Goal: Transaction & Acquisition: Purchase product/service

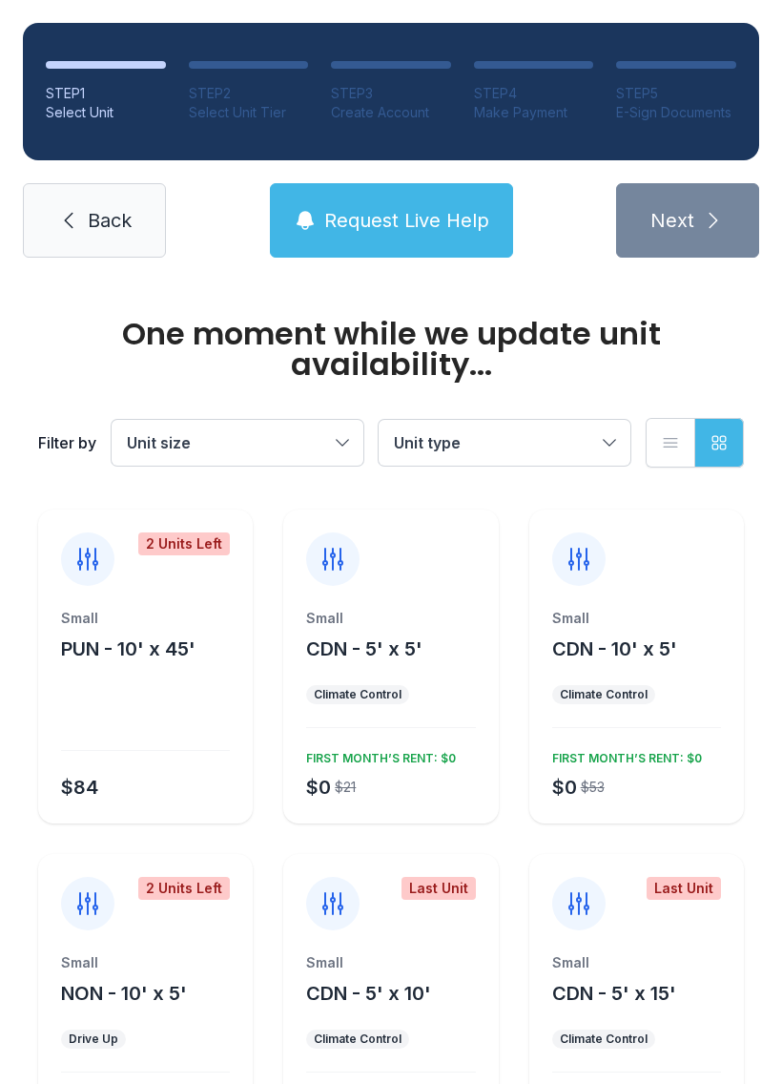
click at [321, 459] on button "Unit size" at bounding box center [238, 443] width 252 height 46
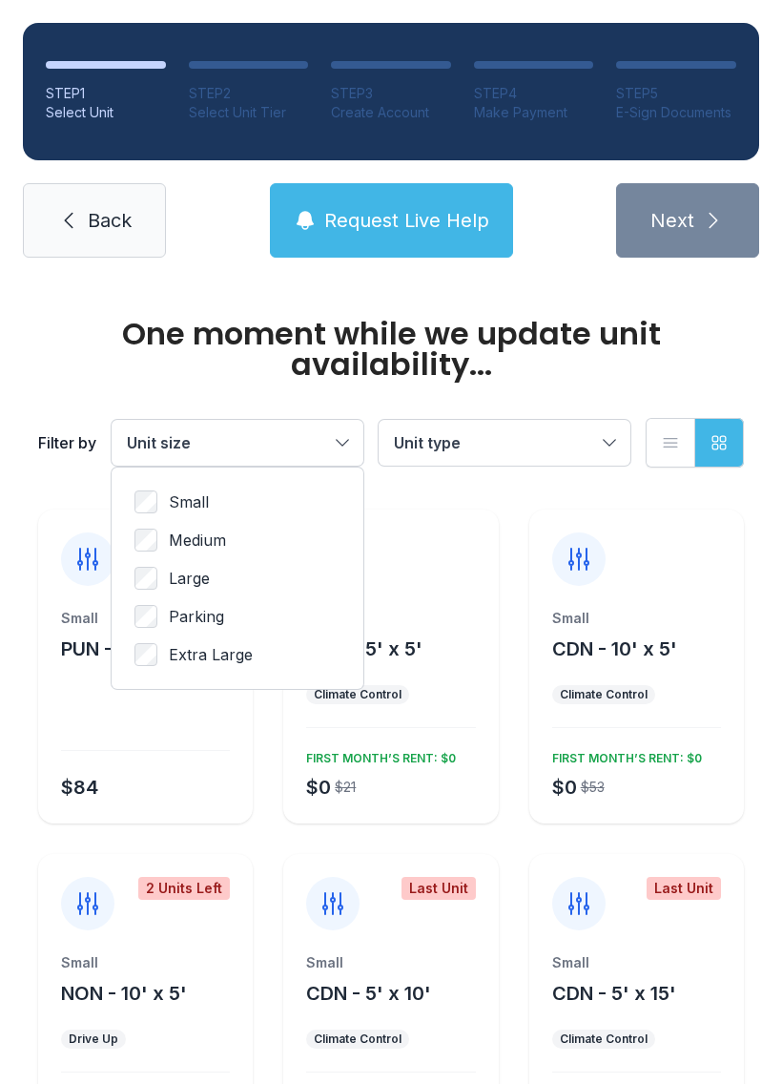
click at [229, 587] on label "Large" at bounding box center [237, 578] width 206 height 23
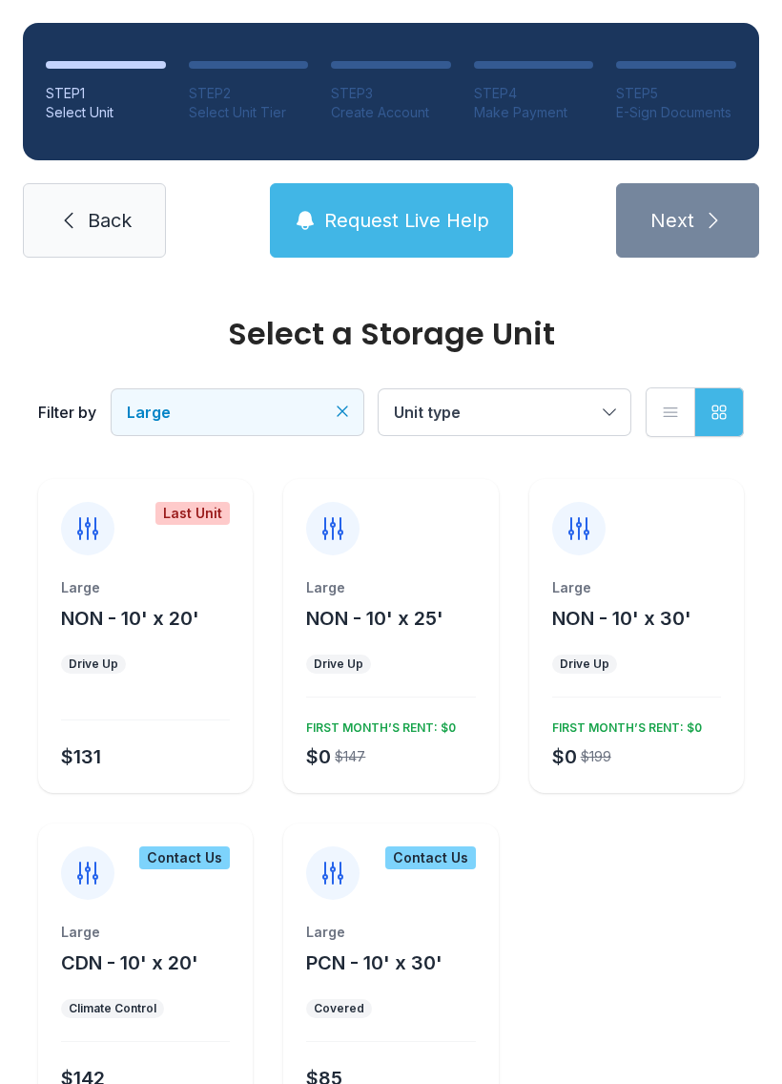
click at [564, 393] on button "Unit type" at bounding box center [505, 412] width 252 height 46
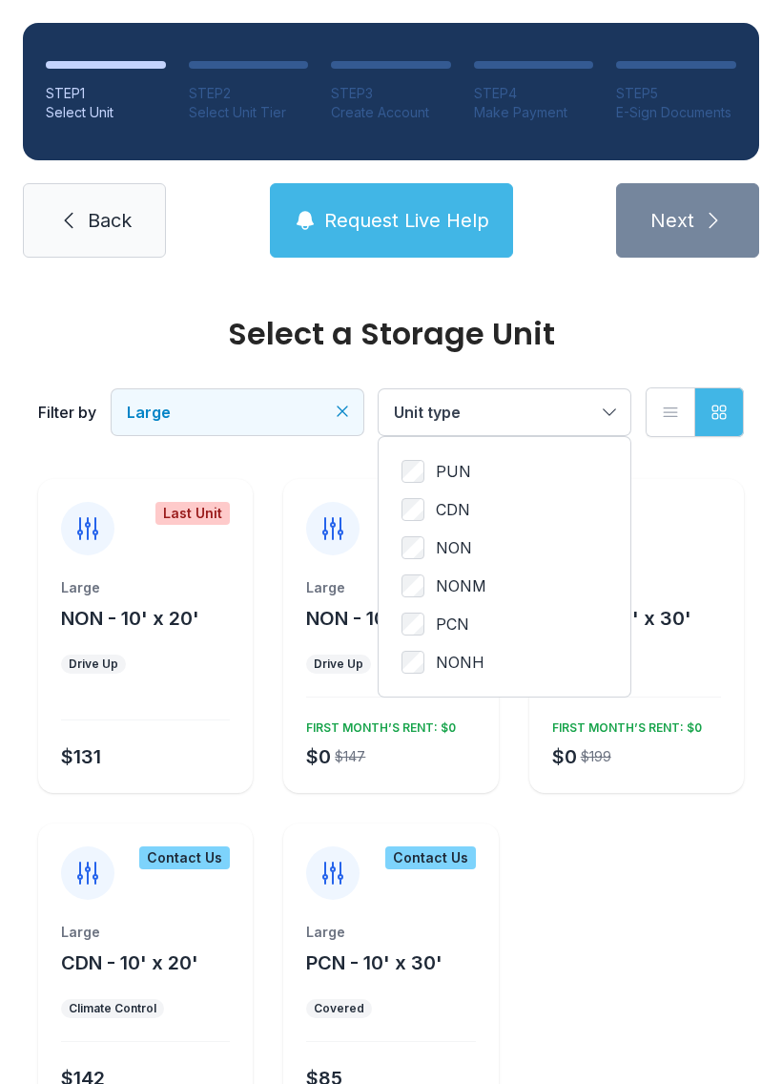
click at [325, 415] on span "Large" at bounding box center [228, 412] width 202 height 23
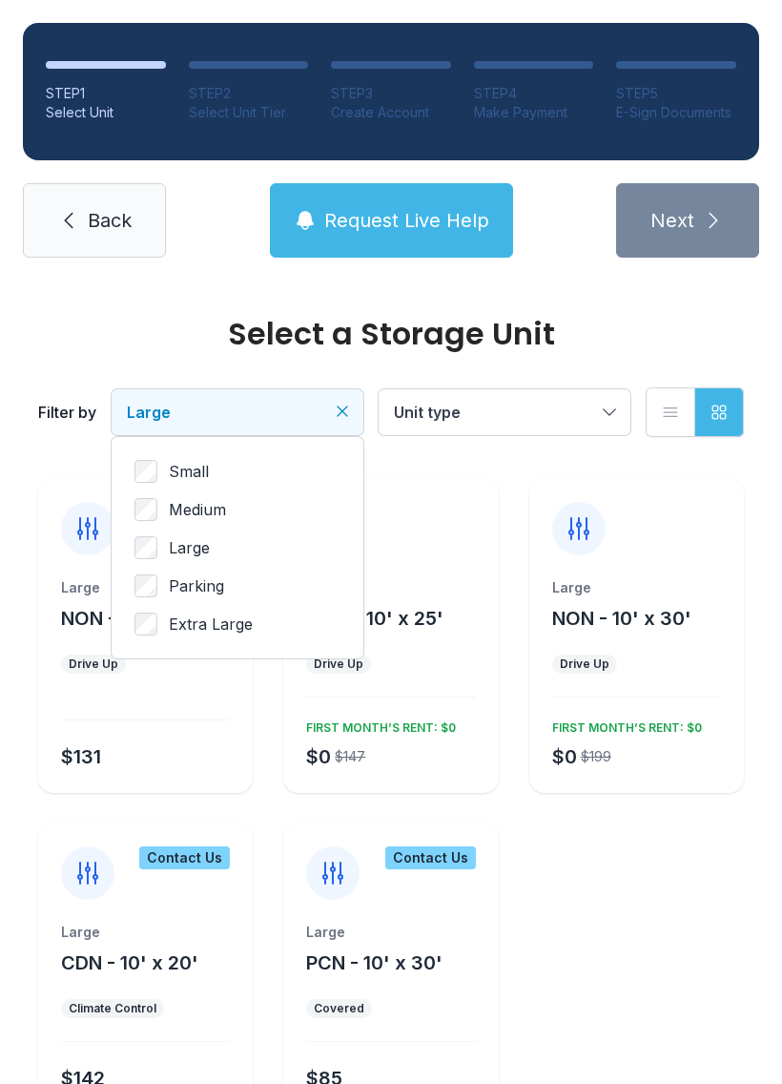
click at [238, 632] on span "Extra Large" at bounding box center [211, 623] width 84 height 23
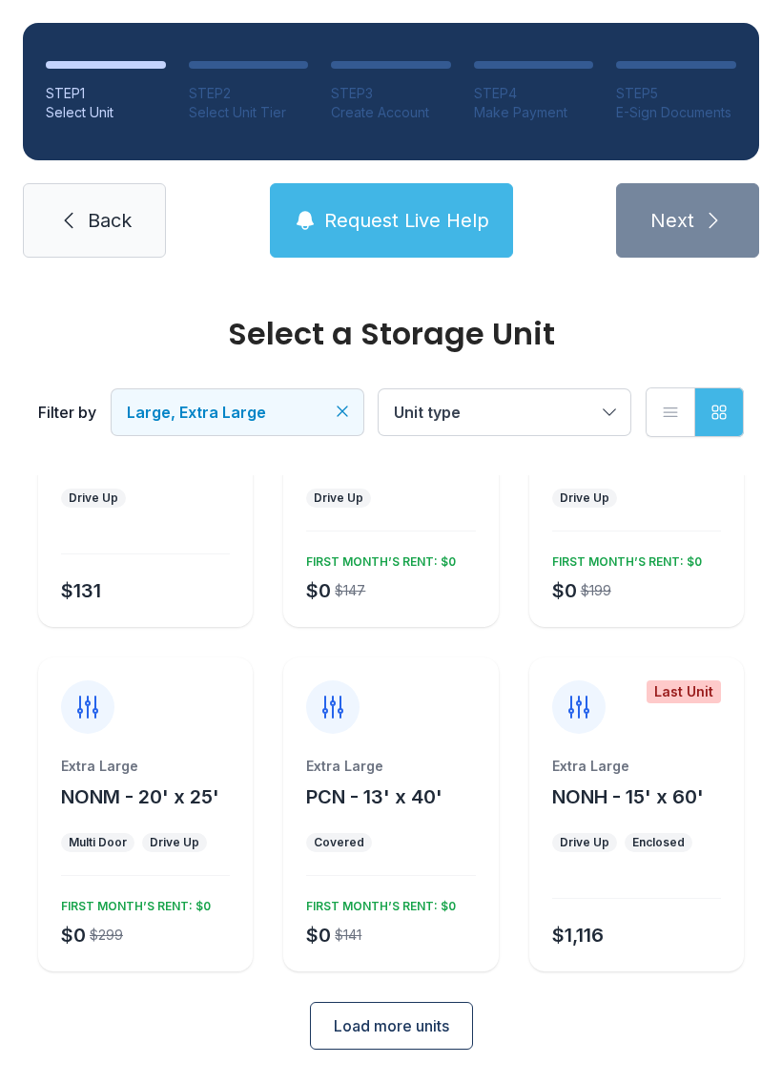
scroll to position [148, 0]
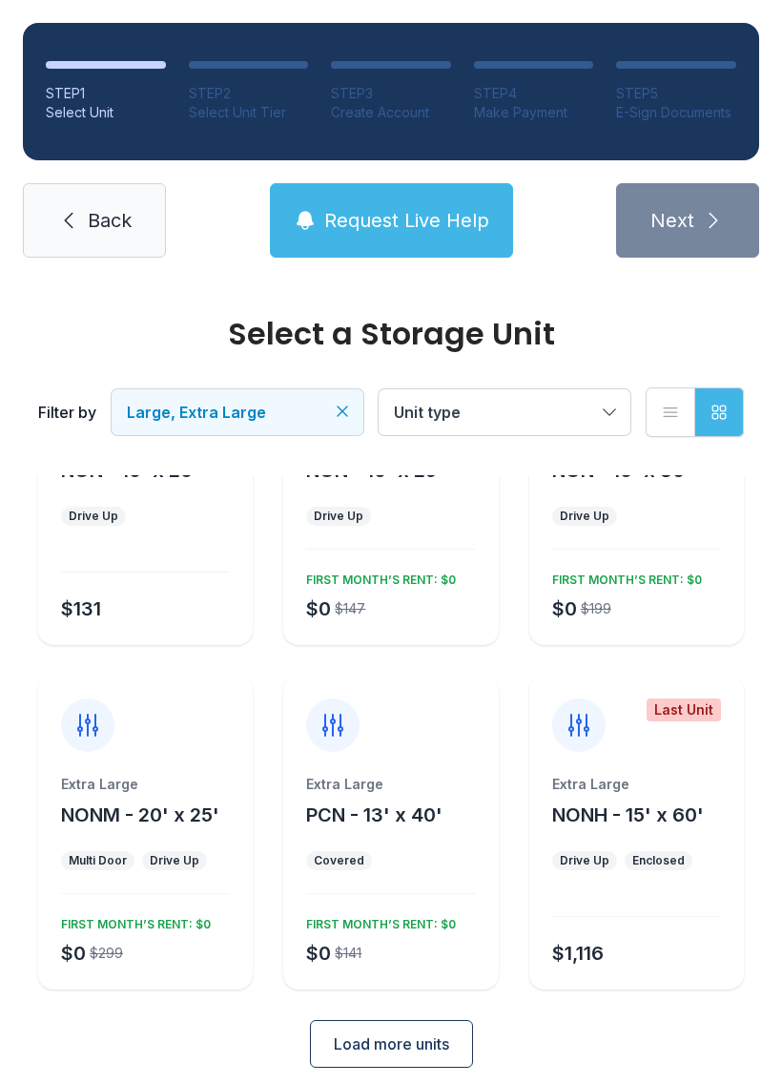
click at [491, 455] on div "Filter by Large, Extra Large Unit type List view Grid view" at bounding box center [391, 412] width 706 height 126
click at [528, 418] on span "Unit type" at bounding box center [495, 412] width 202 height 23
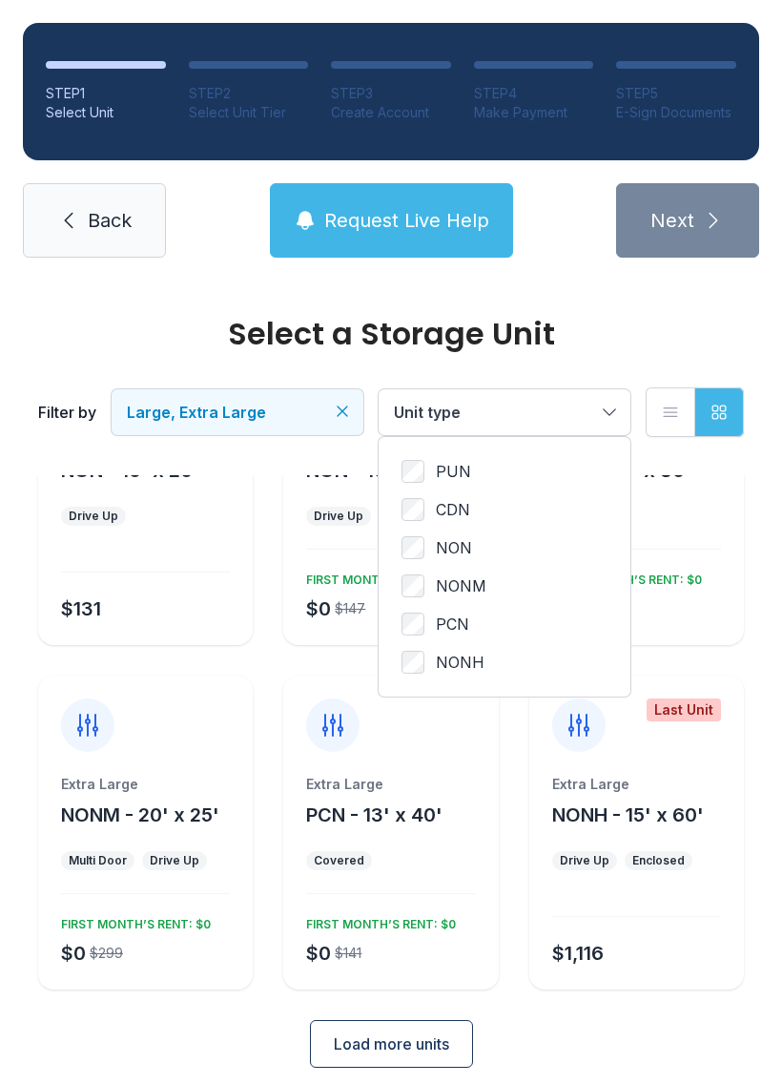
click at [487, 620] on label "PCN" at bounding box center [505, 623] width 206 height 23
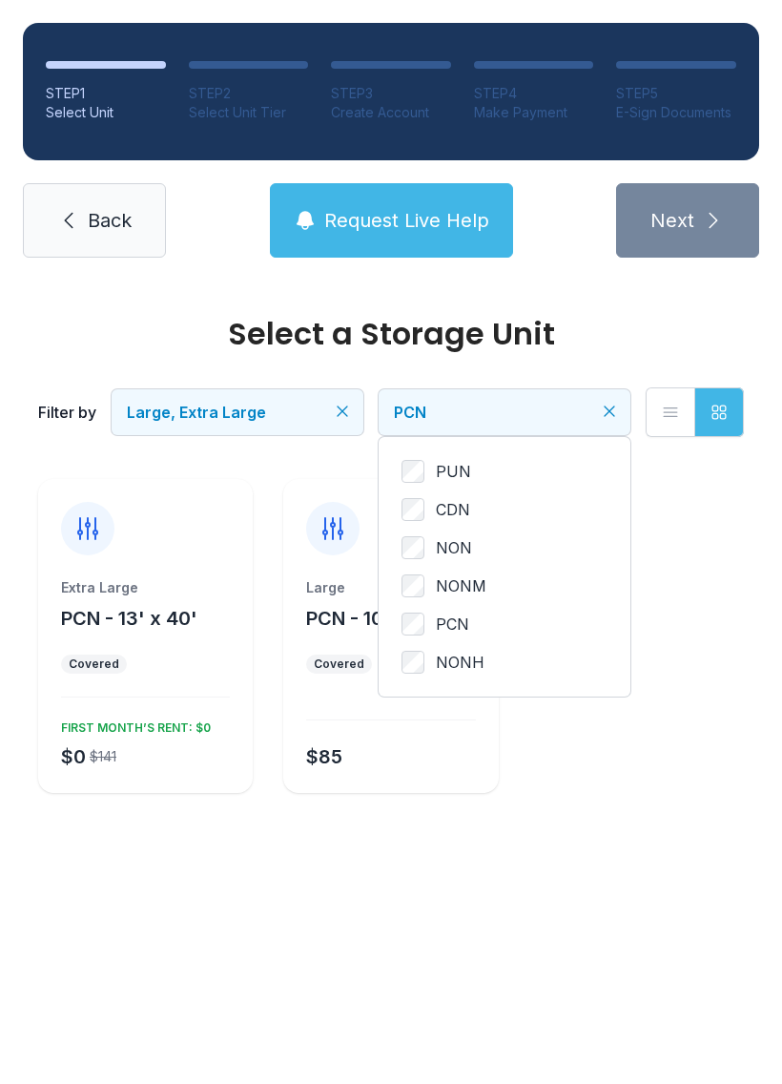
scroll to position [0, 0]
click at [481, 579] on span "NONM" at bounding box center [461, 585] width 51 height 23
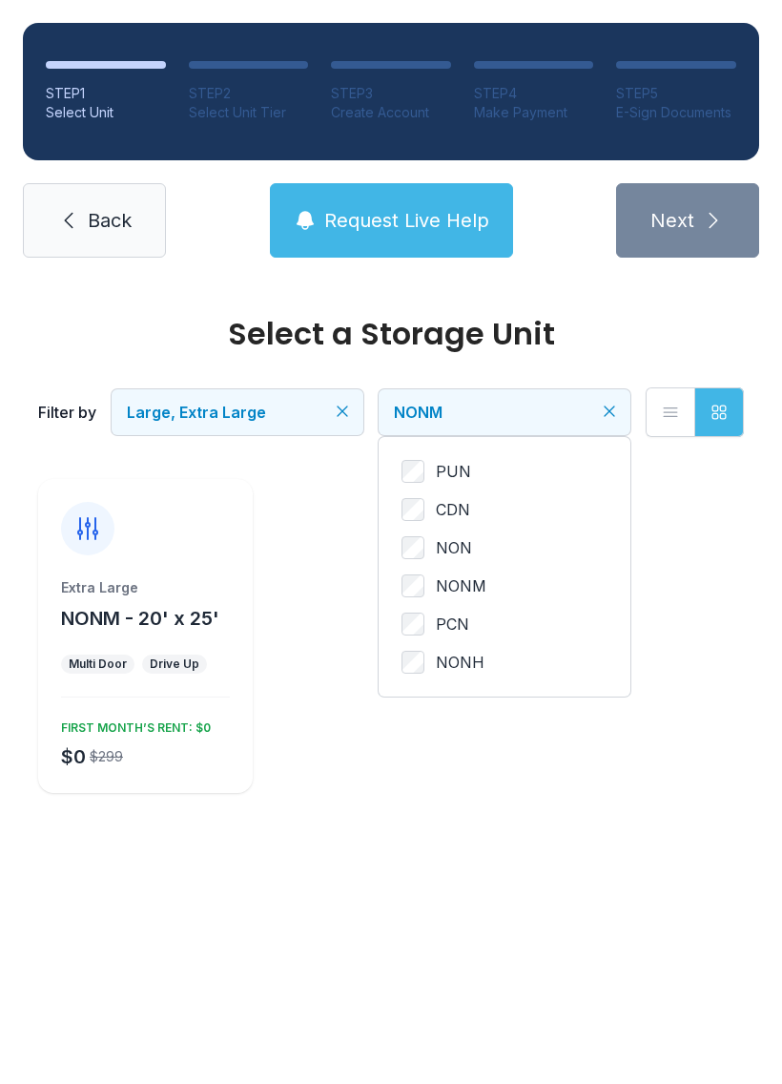
click at [432, 578] on label "NONM" at bounding box center [505, 585] width 206 height 23
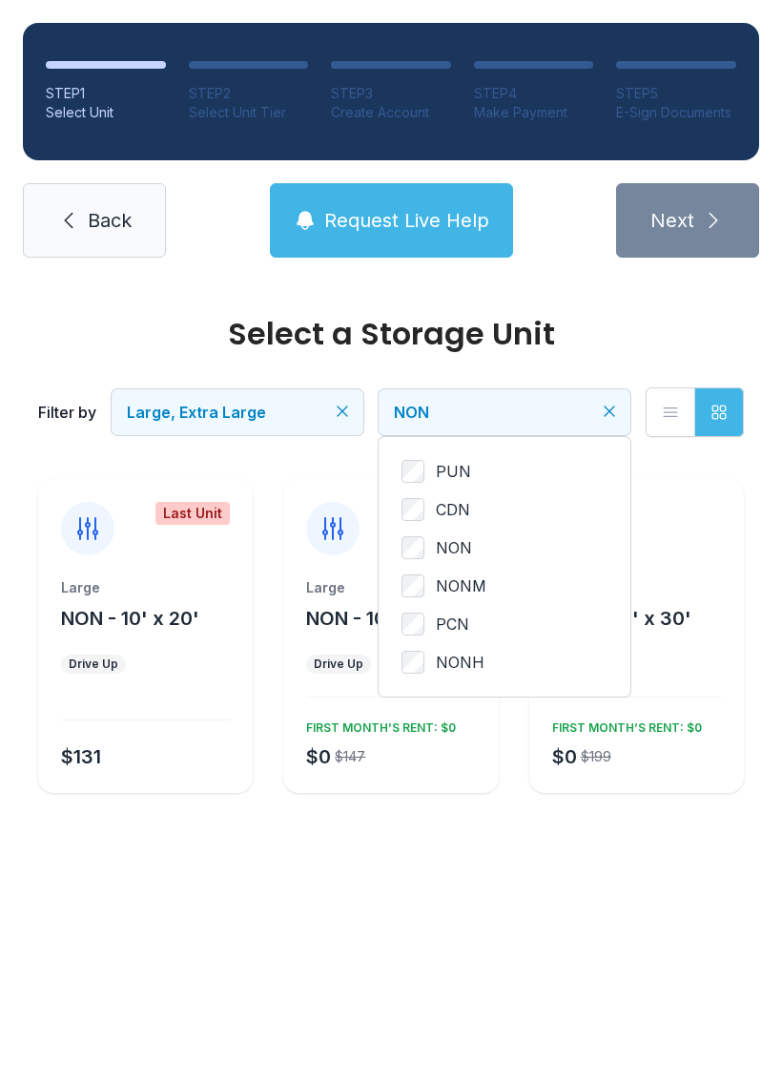
click at [419, 531] on ul "PUN CDN NON NONM PCN NONH" at bounding box center [505, 567] width 206 height 214
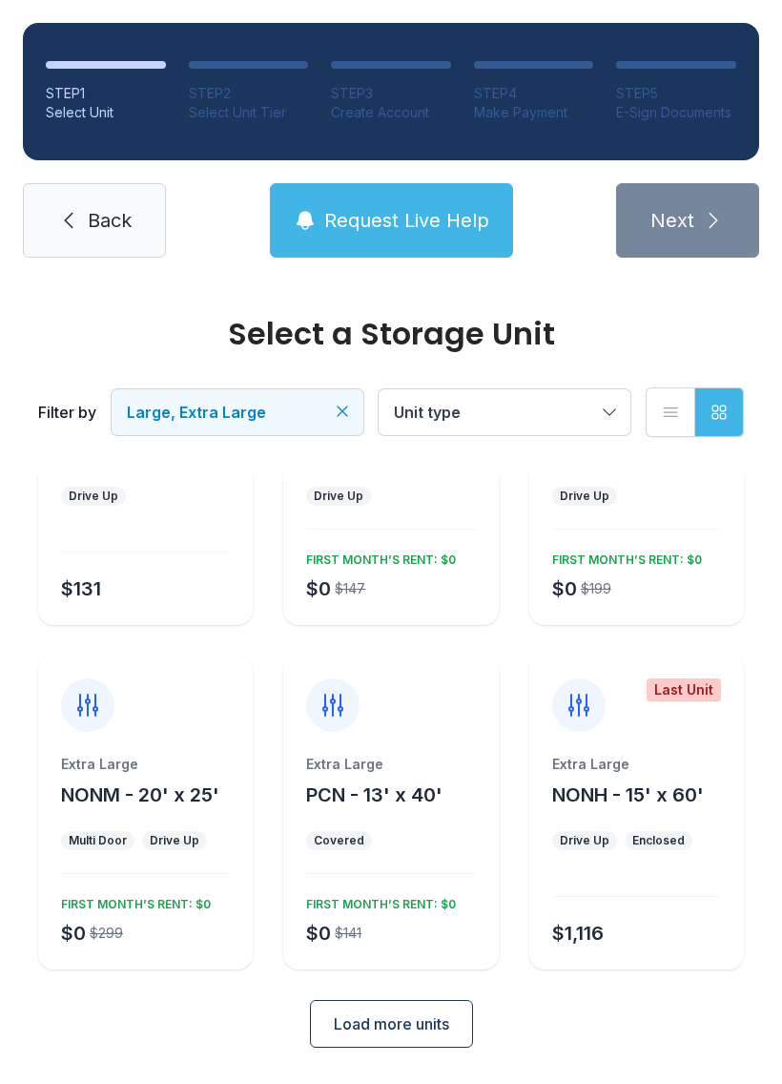
scroll to position [166, 0]
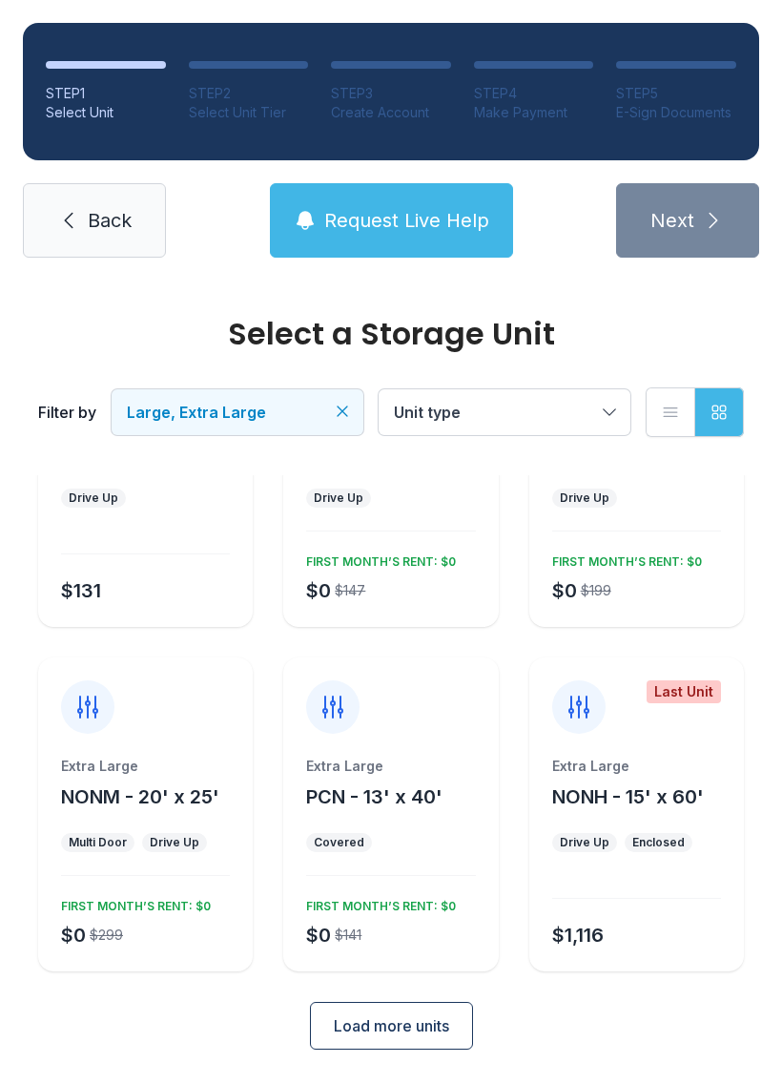
click at [145, 963] on div "Extra Large NONM - 20' x 25' Multi Door Drive Up $0 $299 FIRST MONTH’S RENT: $0" at bounding box center [145, 863] width 215 height 215
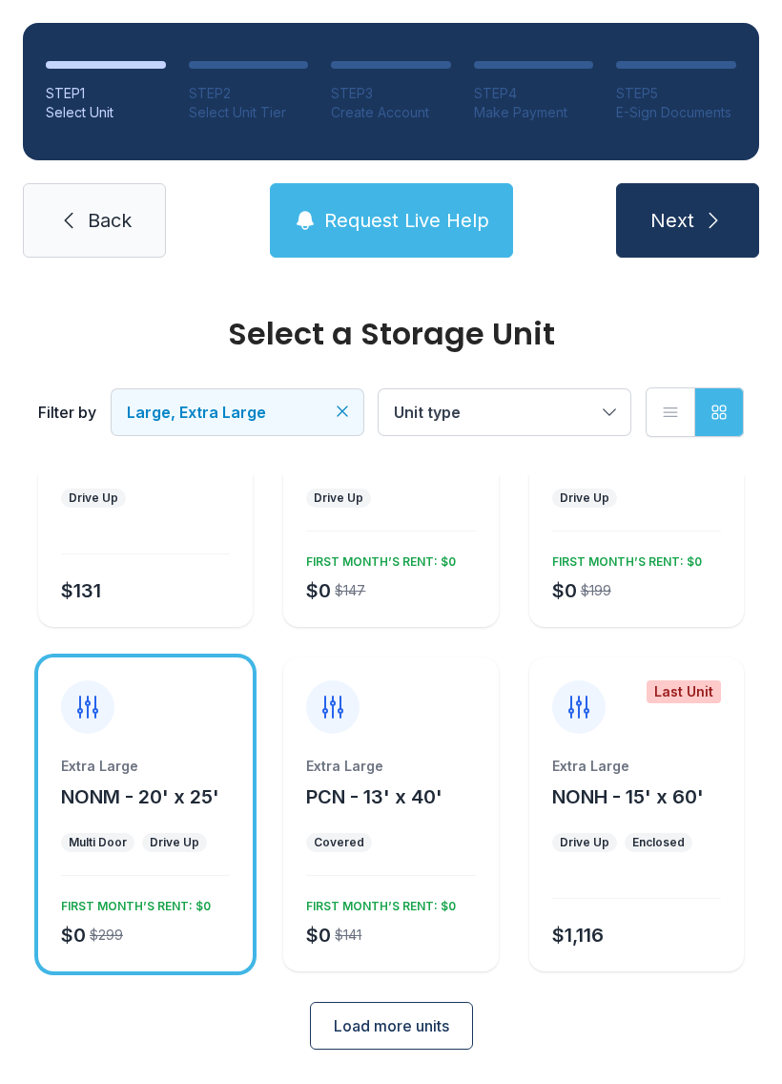
click at [144, 962] on div "Extra Large NONM - 20' x 25' Multi Door Drive Up $0 $299 FIRST MONTH’S RENT: $0" at bounding box center [145, 863] width 215 height 215
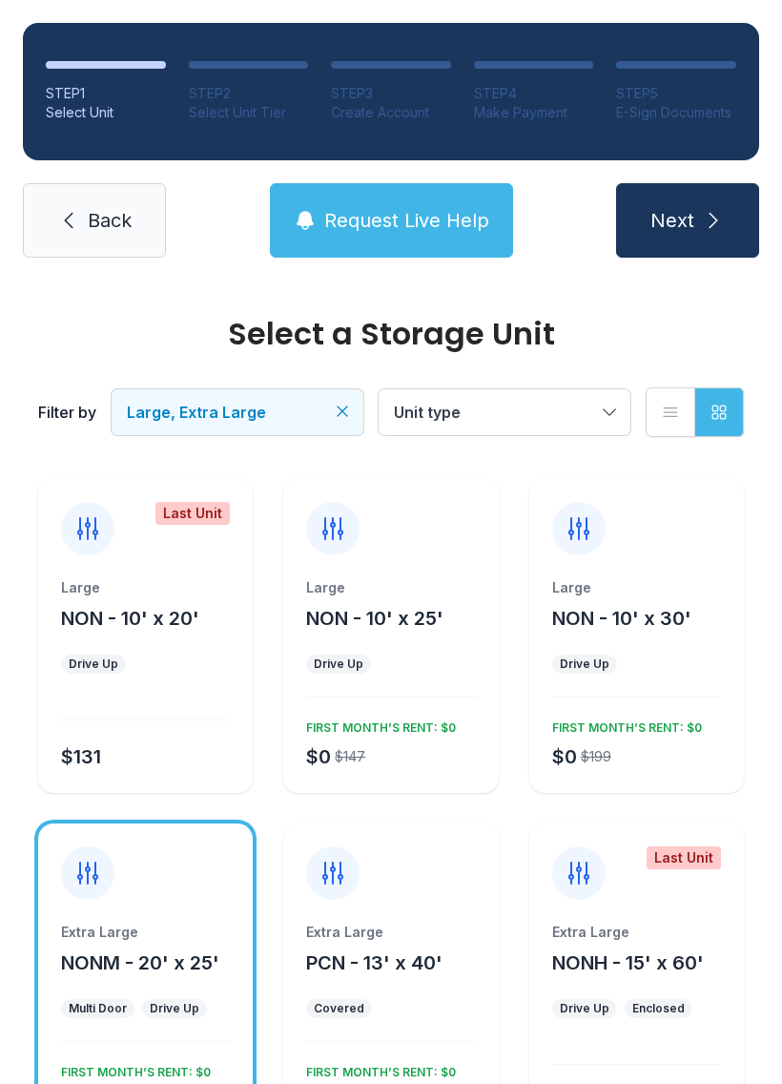
scroll to position [0, 0]
click at [190, 1041] on div at bounding box center [145, 1041] width 169 height 1
click at [723, 403] on icon "button" at bounding box center [719, 412] width 19 height 19
click at [536, 383] on div "Filter by Large, Extra Large Unit type List view Grid view" at bounding box center [391, 412] width 706 height 126
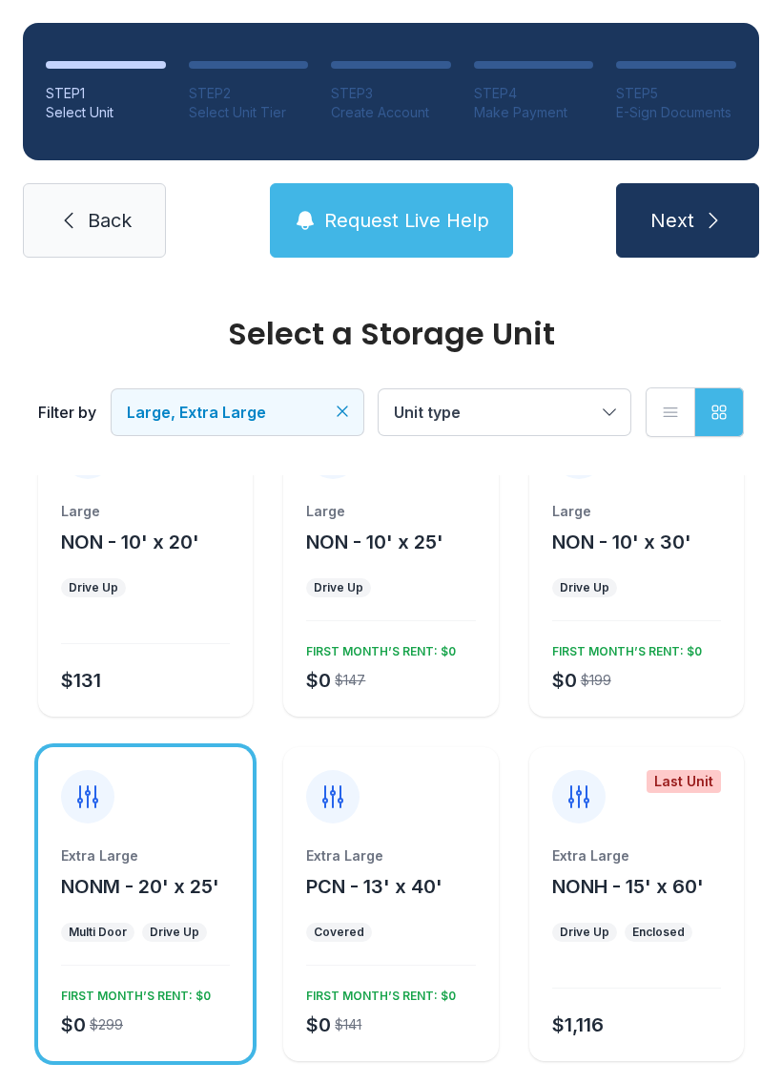
scroll to position [72, 0]
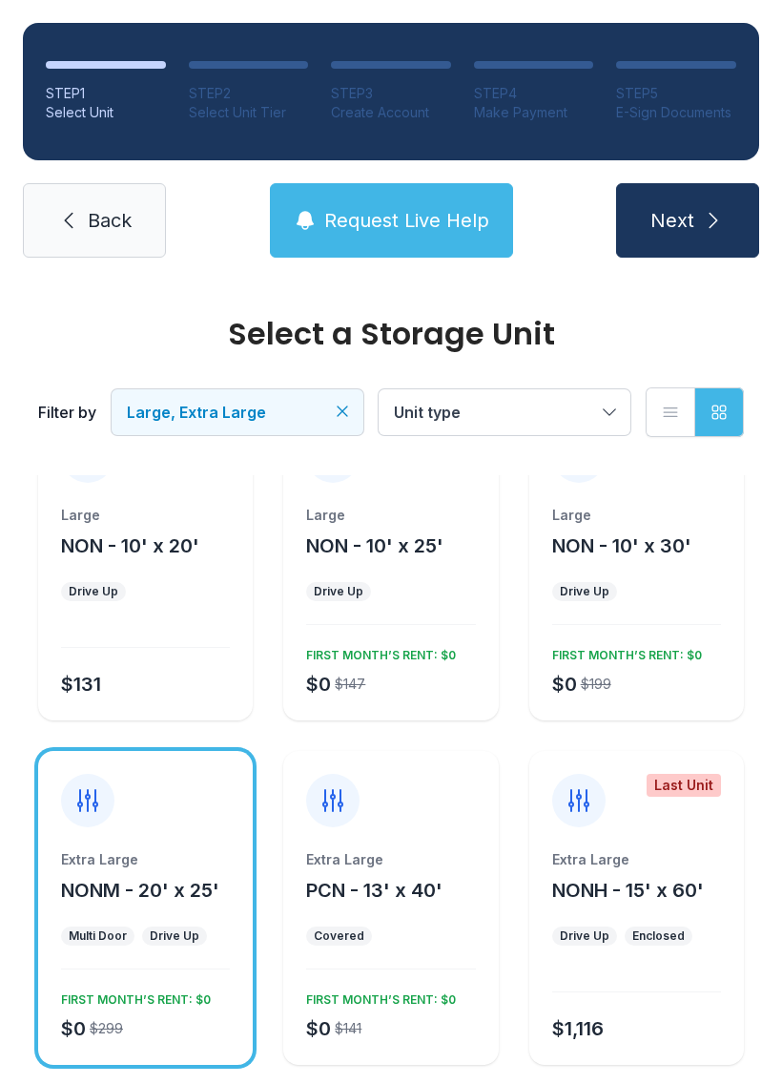
click at [312, 405] on span "Large, Extra Large" at bounding box center [228, 412] width 202 height 23
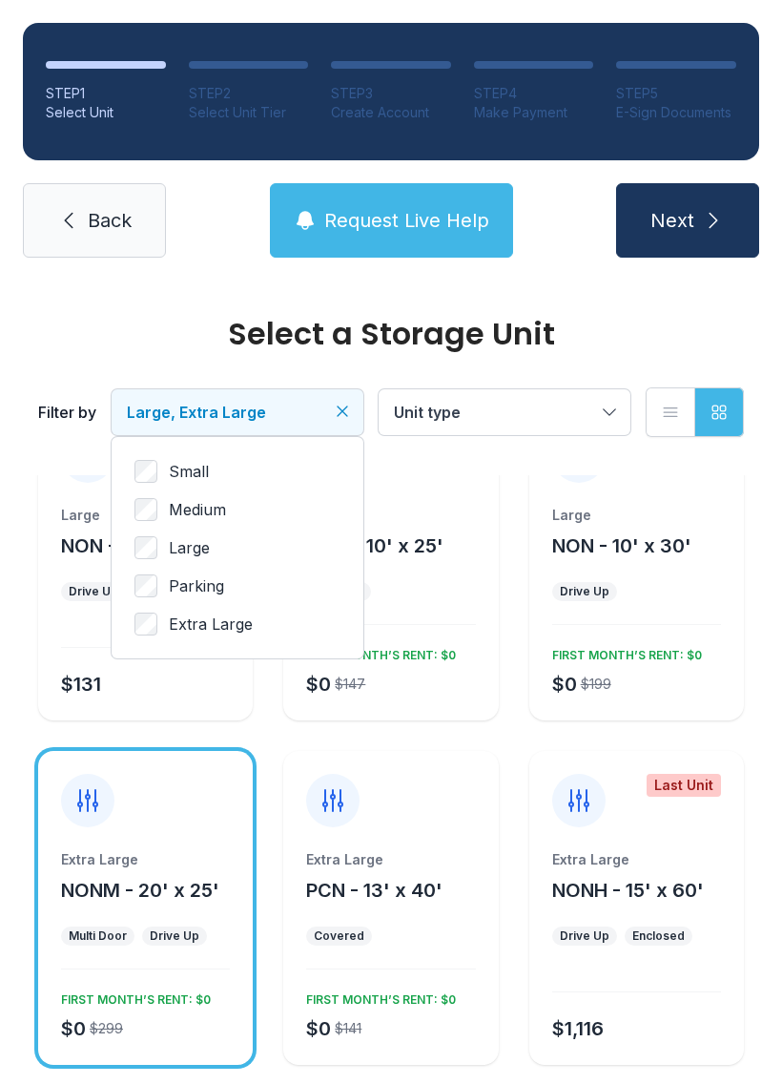
click at [348, 398] on button "Large, Extra Large" at bounding box center [238, 412] width 252 height 46
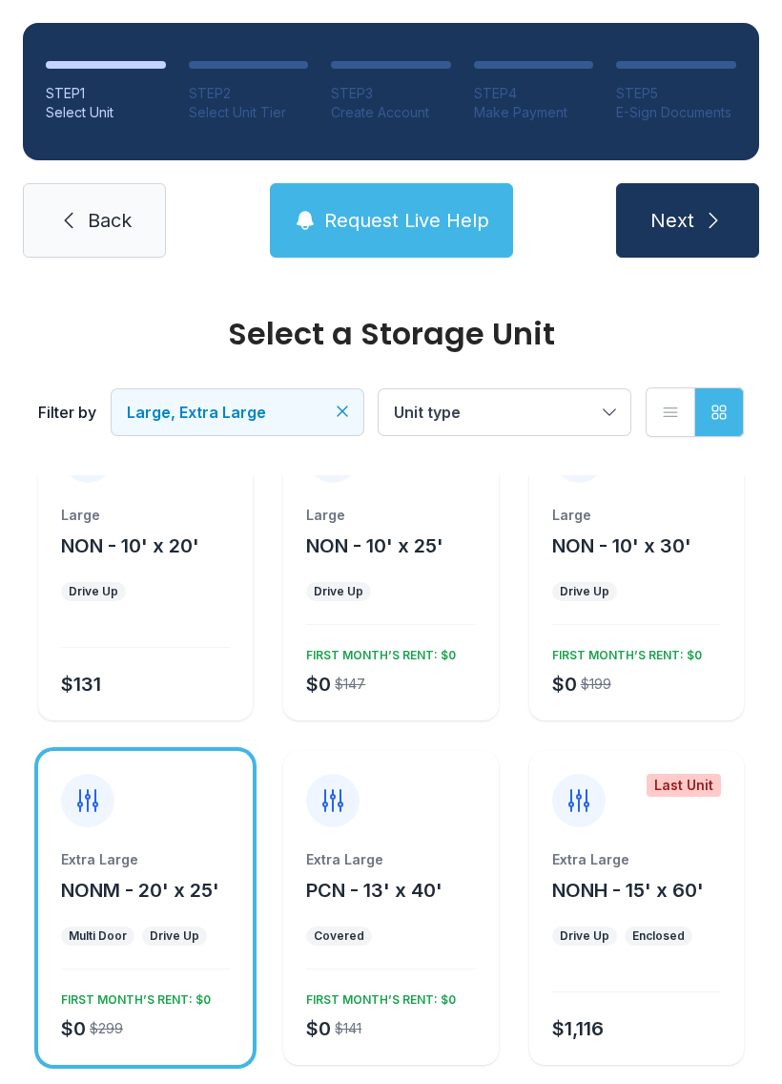
click at [344, 420] on icon "Clear filters" at bounding box center [342, 411] width 19 height 19
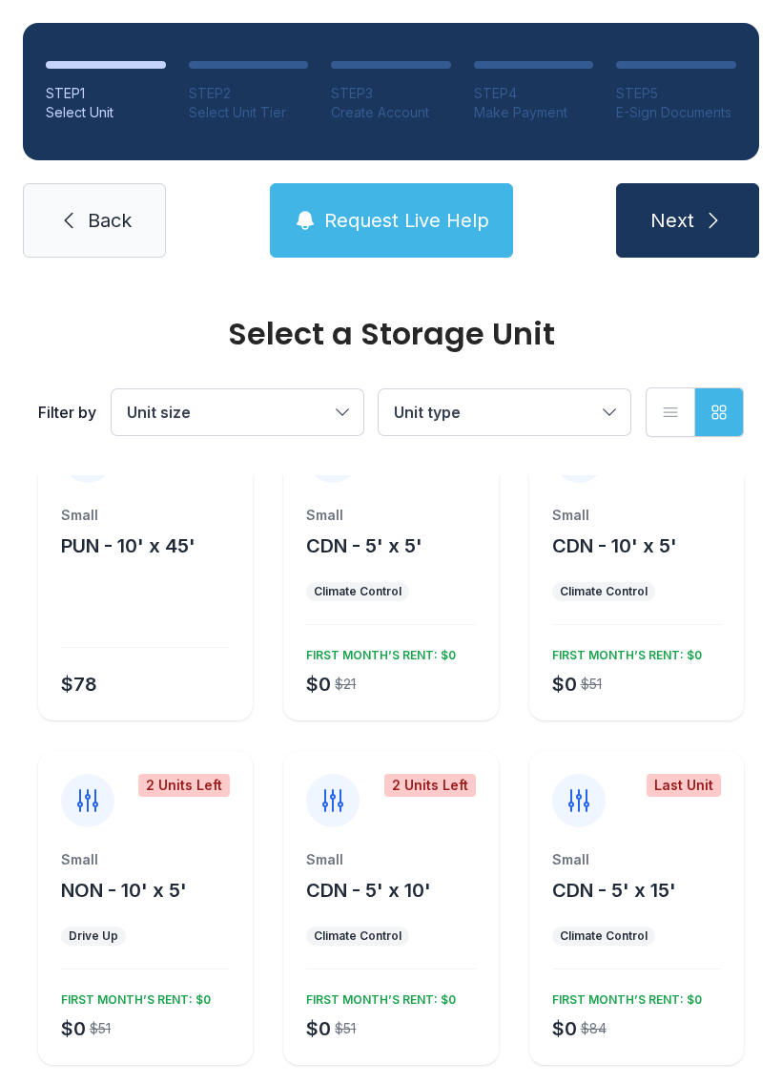
click at [272, 403] on span "Unit size" at bounding box center [228, 412] width 202 height 23
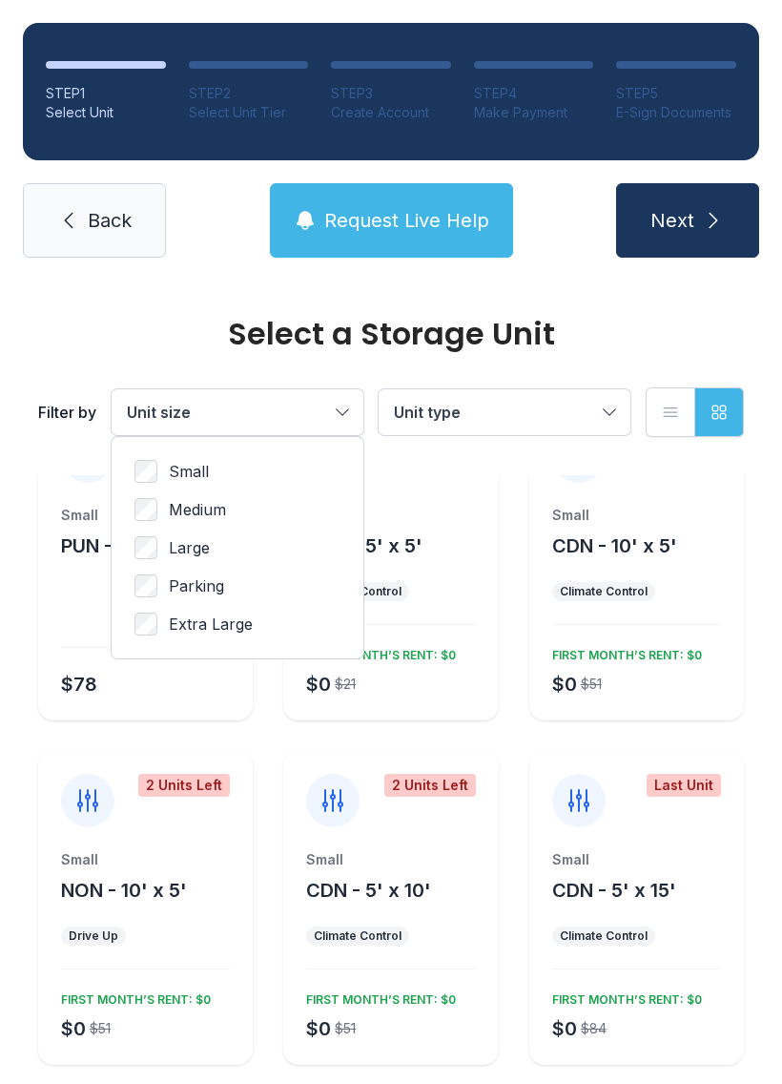
click at [175, 588] on span "Parking" at bounding box center [196, 585] width 55 height 23
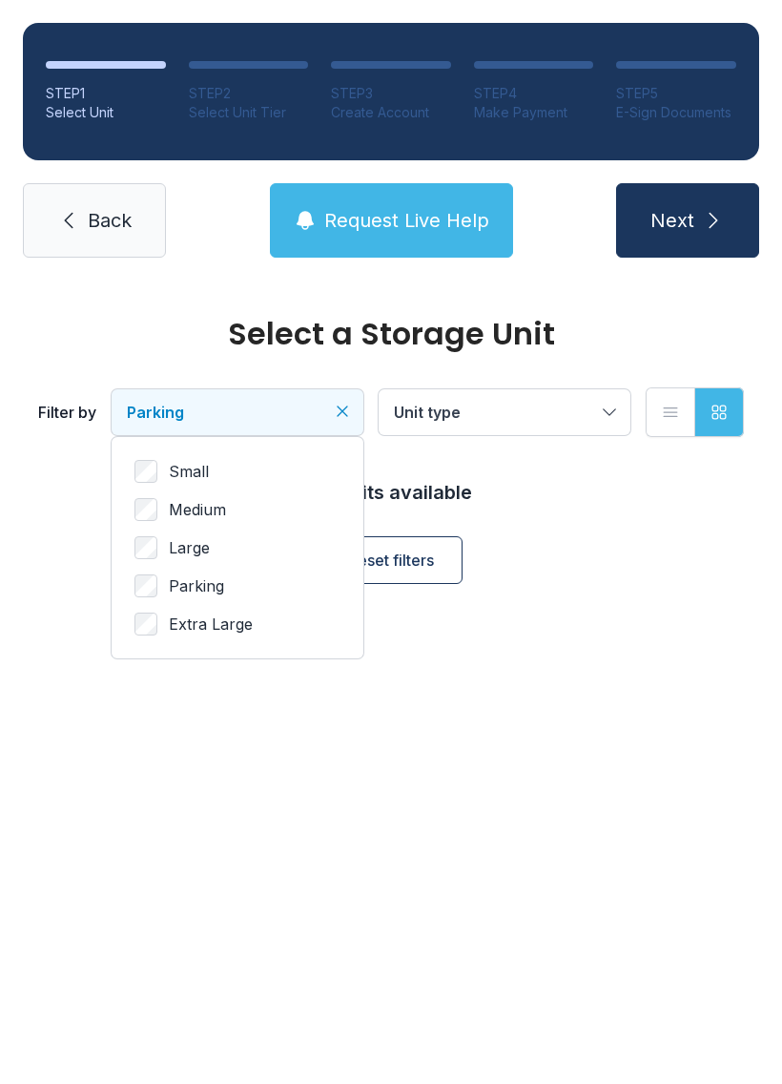
scroll to position [0, 0]
click at [383, 563] on span "Reset filters" at bounding box center [391, 559] width 86 height 23
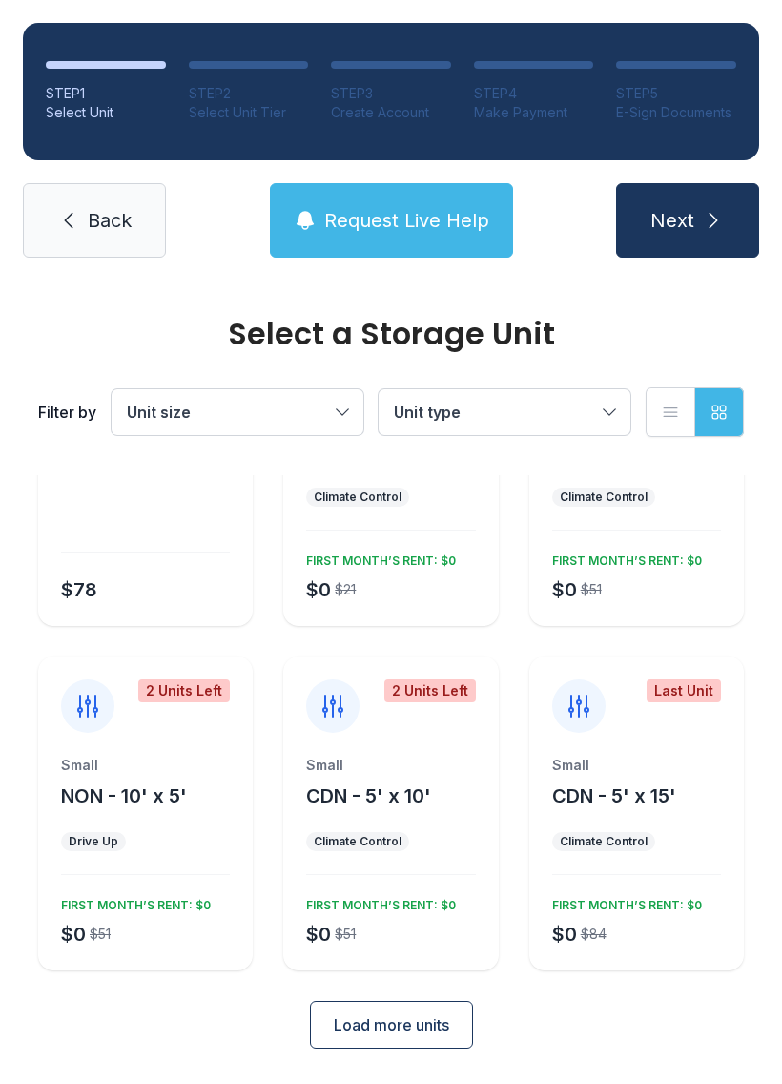
scroll to position [166, 0]
click at [424, 1013] on button "Load more units" at bounding box center [391, 1026] width 163 height 48
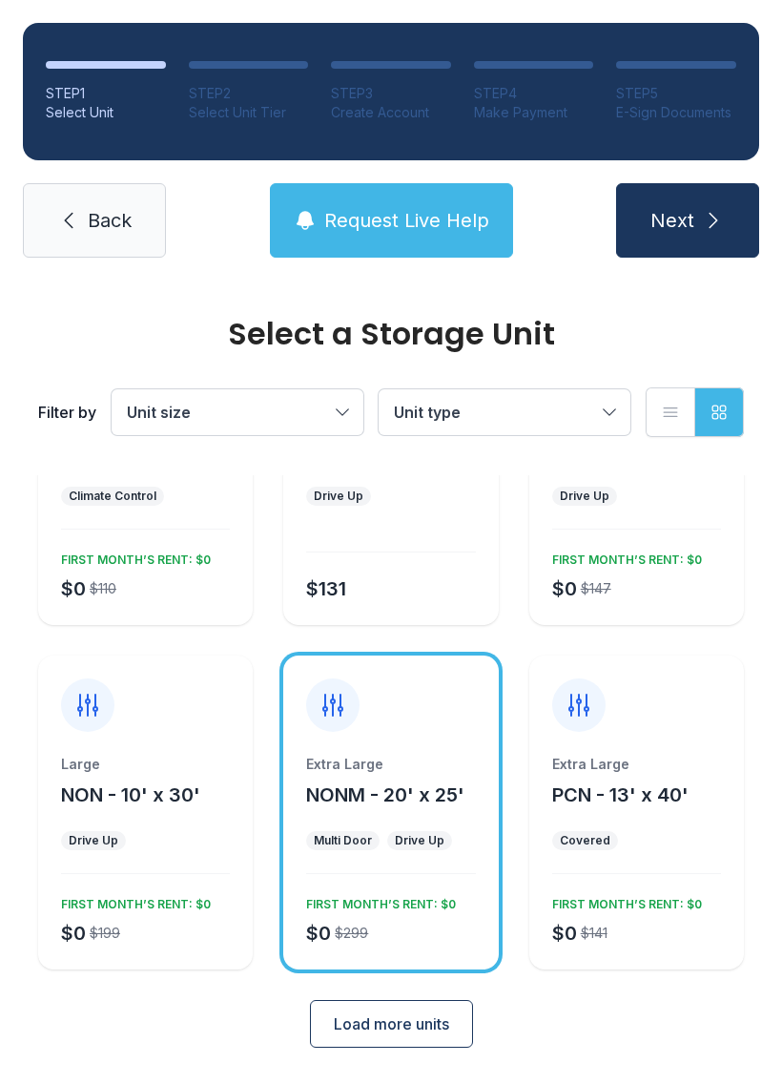
scroll to position [855, 0]
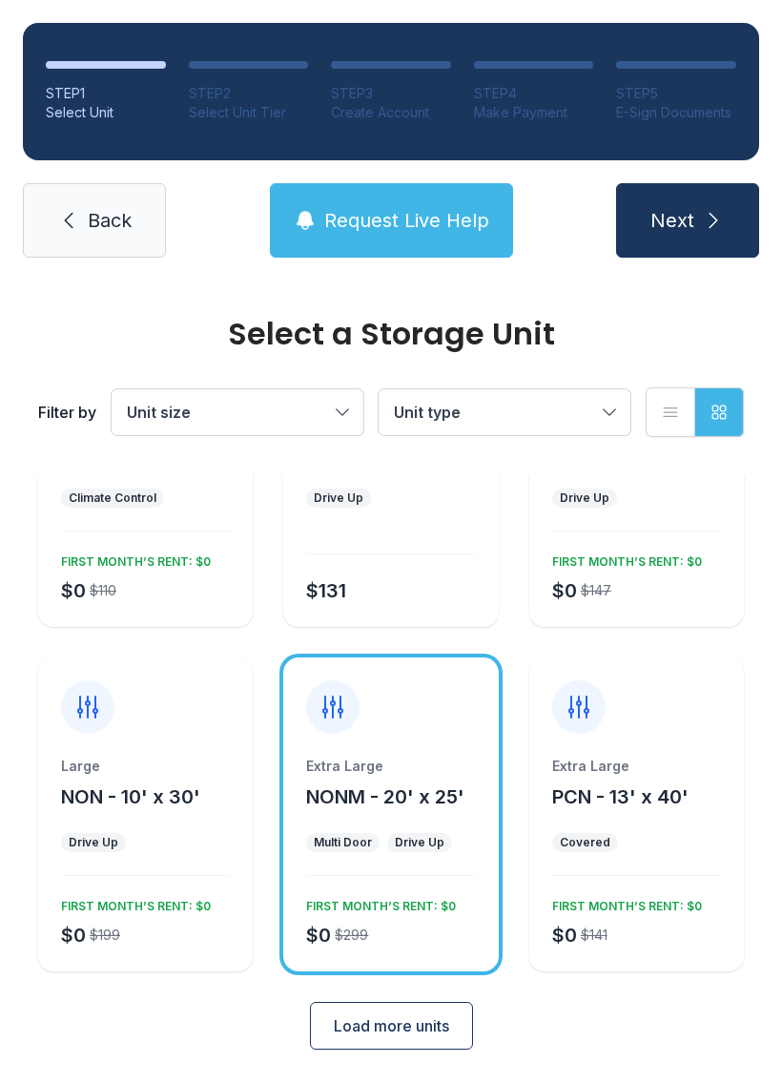
click at [434, 1025] on span "Load more units" at bounding box center [391, 1025] width 115 height 23
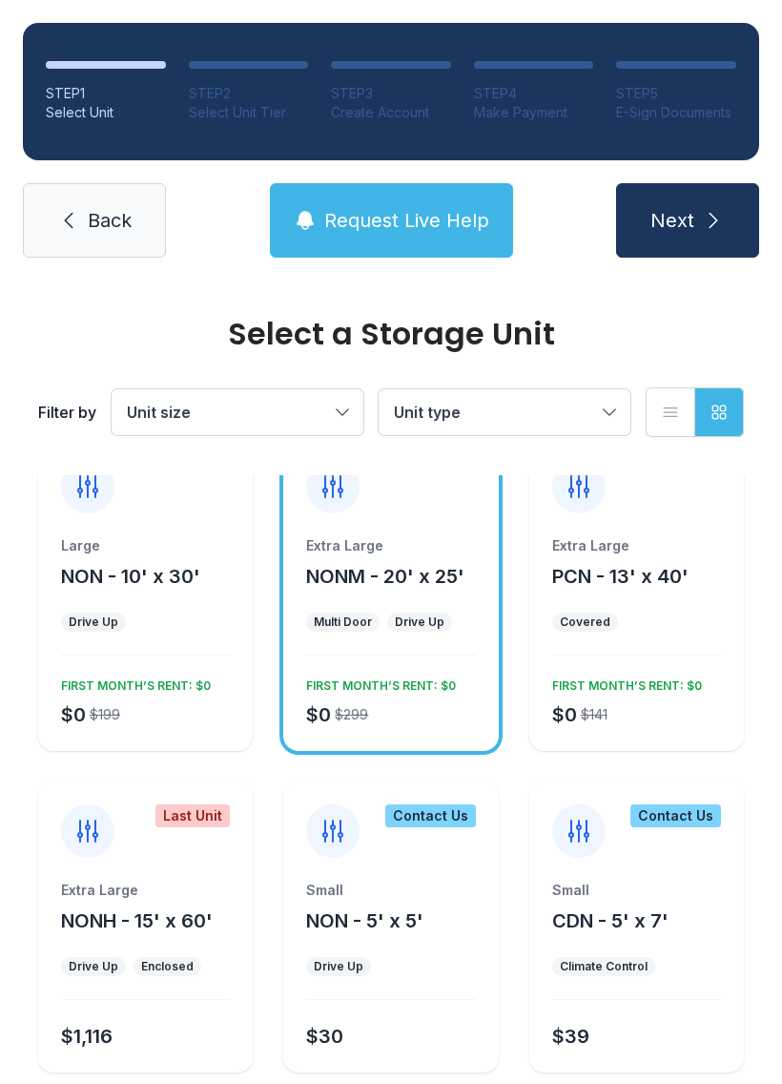
scroll to position [1076, 0]
click at [371, 184] on button "Request Live Help" at bounding box center [391, 220] width 243 height 74
click at [407, 208] on span "Request Live Help" at bounding box center [406, 220] width 165 height 27
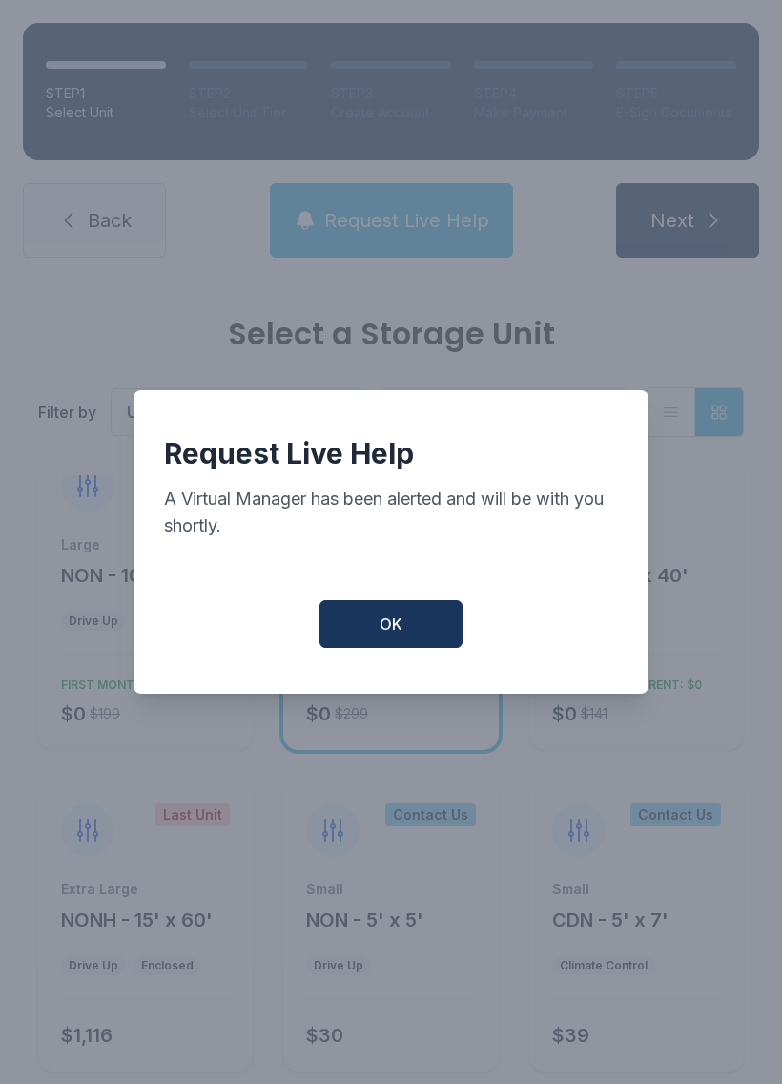
click at [408, 601] on div "Request Live Help A Virtual Manager has been alerted and will be with you short…" at bounding box center [391, 541] width 515 height 303
click at [401, 633] on span "OK" at bounding box center [391, 623] width 23 height 23
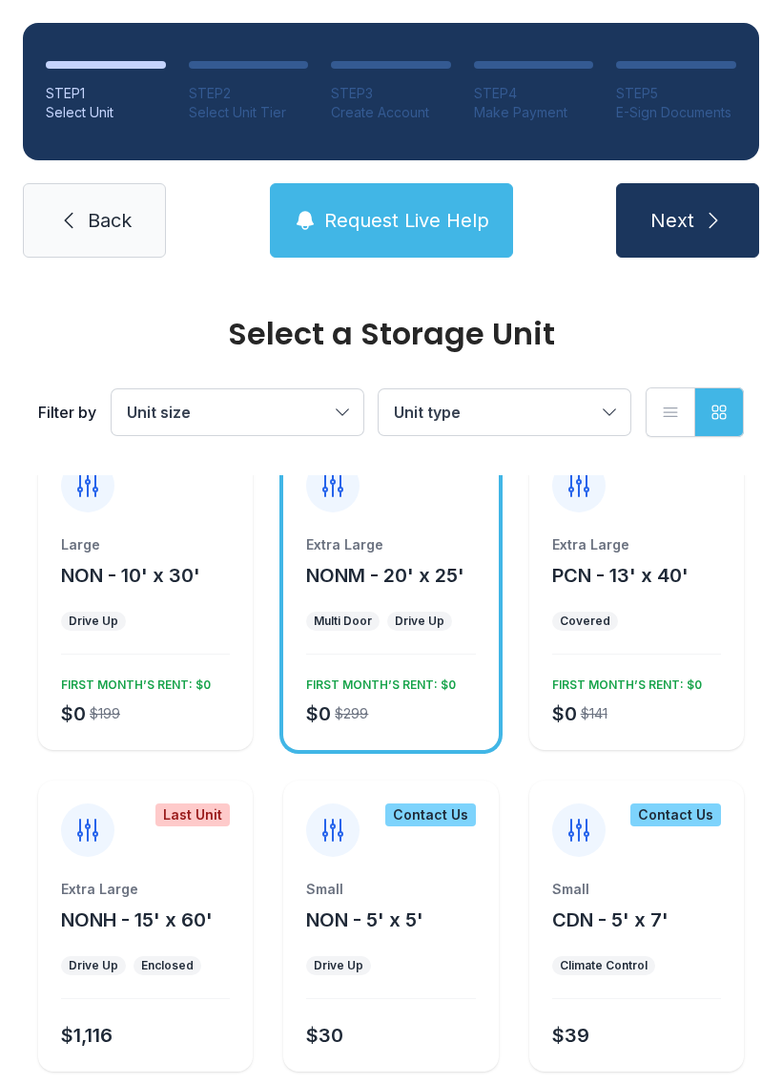
click at [611, 423] on button "Unit type" at bounding box center [505, 412] width 252 height 46
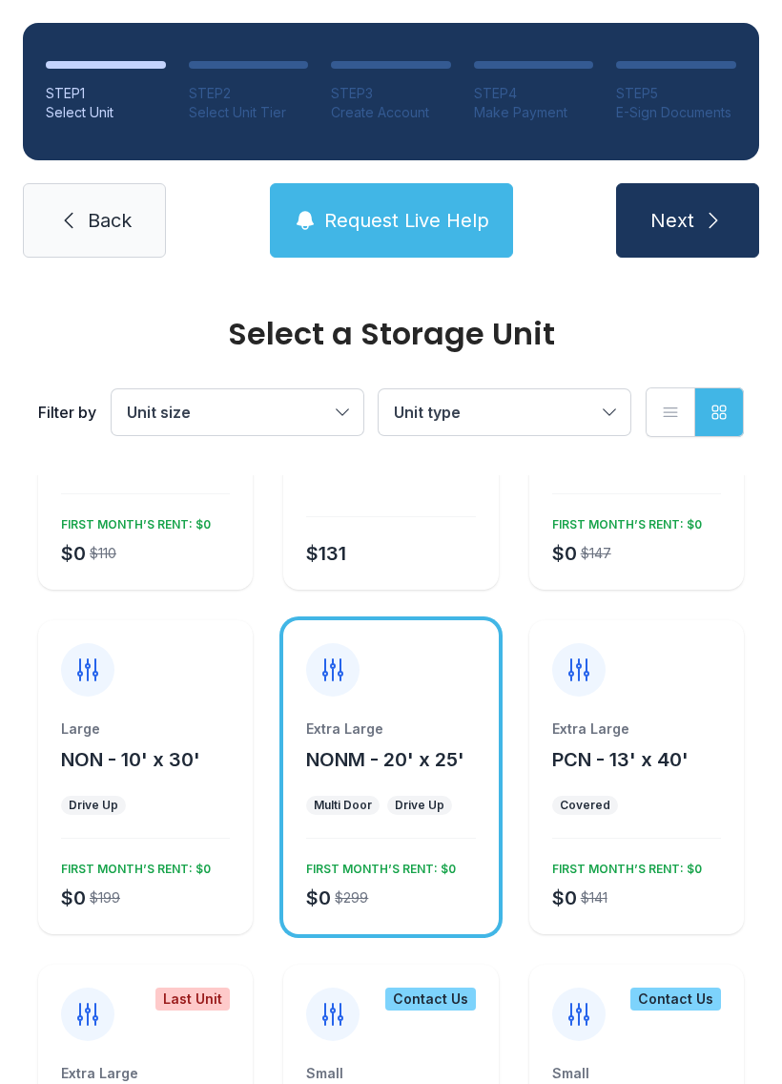
scroll to position [891, 0]
click at [388, 860] on div "FIRST MONTH’S RENT: $0" at bounding box center [377, 866] width 157 height 23
click at [399, 847] on div "Extra Large NONM - 20' x 25' Multi Door Drive Up $0 $299 FIRST MONTH’S RENT: $0" at bounding box center [390, 827] width 215 height 215
click at [651, 219] on span "Next" at bounding box center [673, 220] width 44 height 27
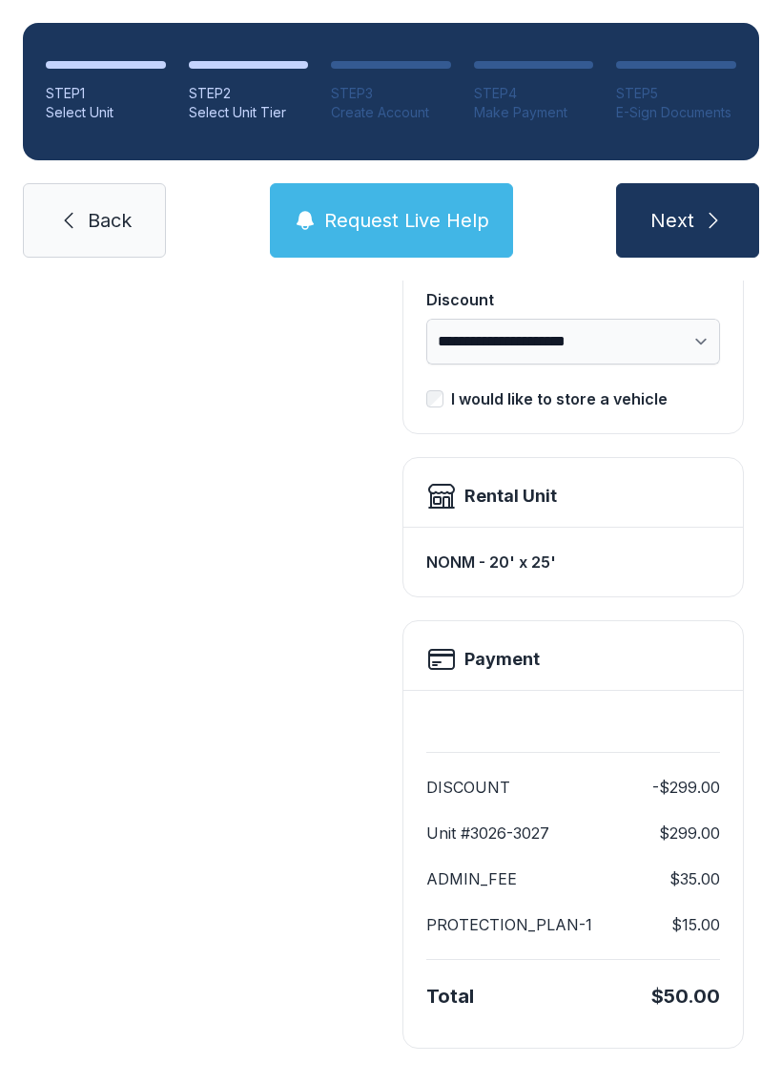
scroll to position [390, 0]
click at [698, 229] on button "Next" at bounding box center [687, 220] width 143 height 74
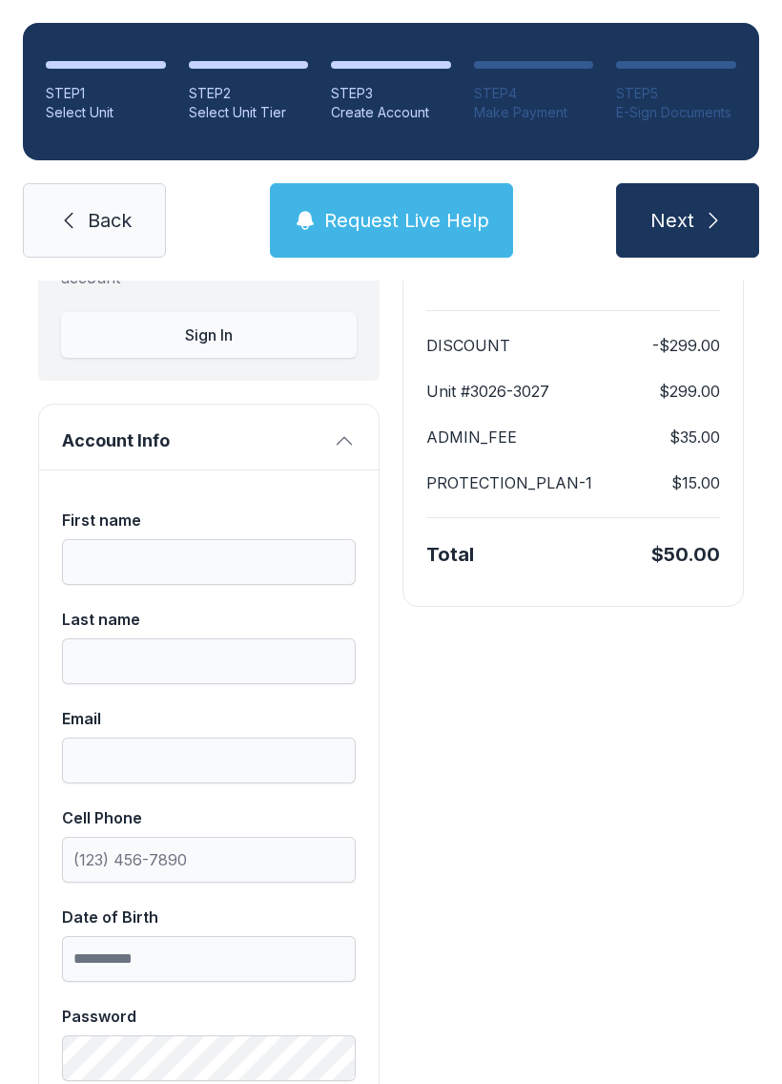
scroll to position [213, 0]
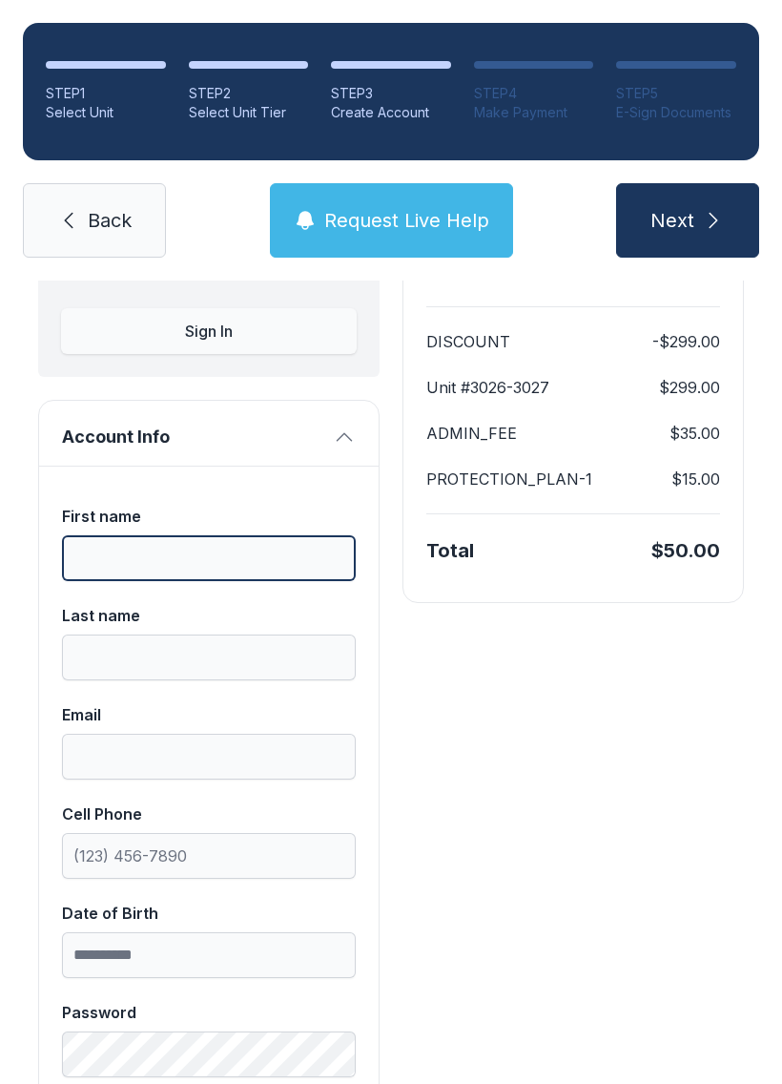
click at [73, 571] on input "First name" at bounding box center [209, 558] width 294 height 46
type input "*"
type input "******"
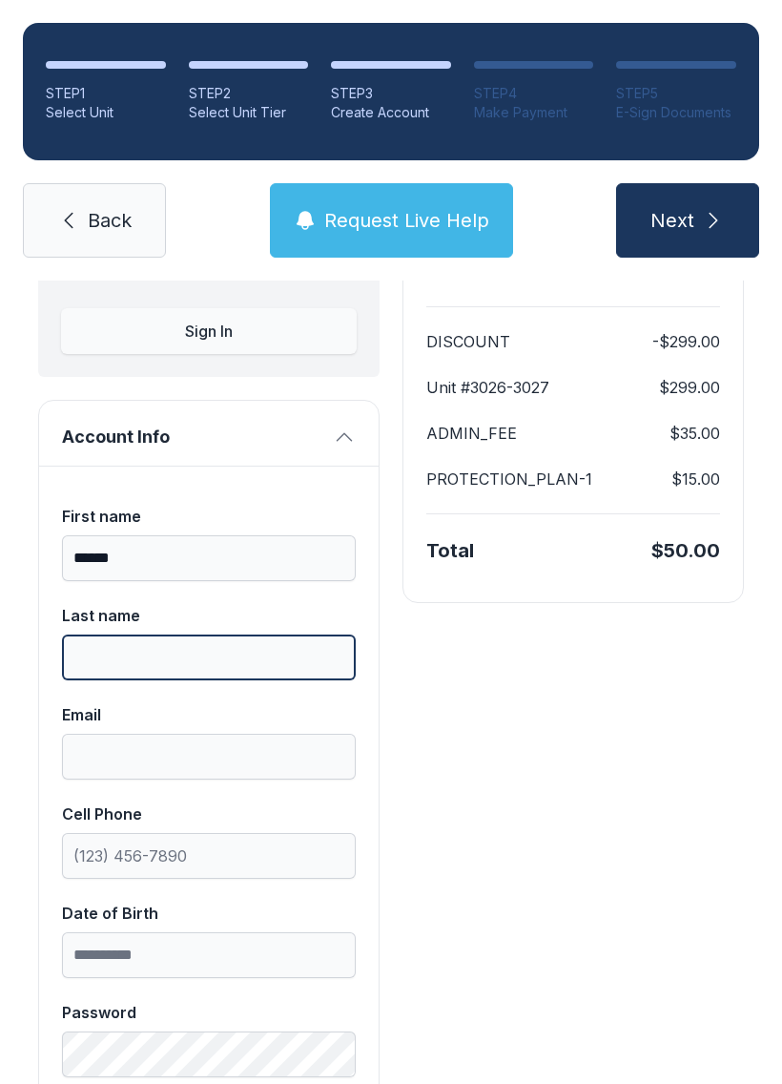
click at [94, 658] on input "Last name" at bounding box center [209, 657] width 294 height 46
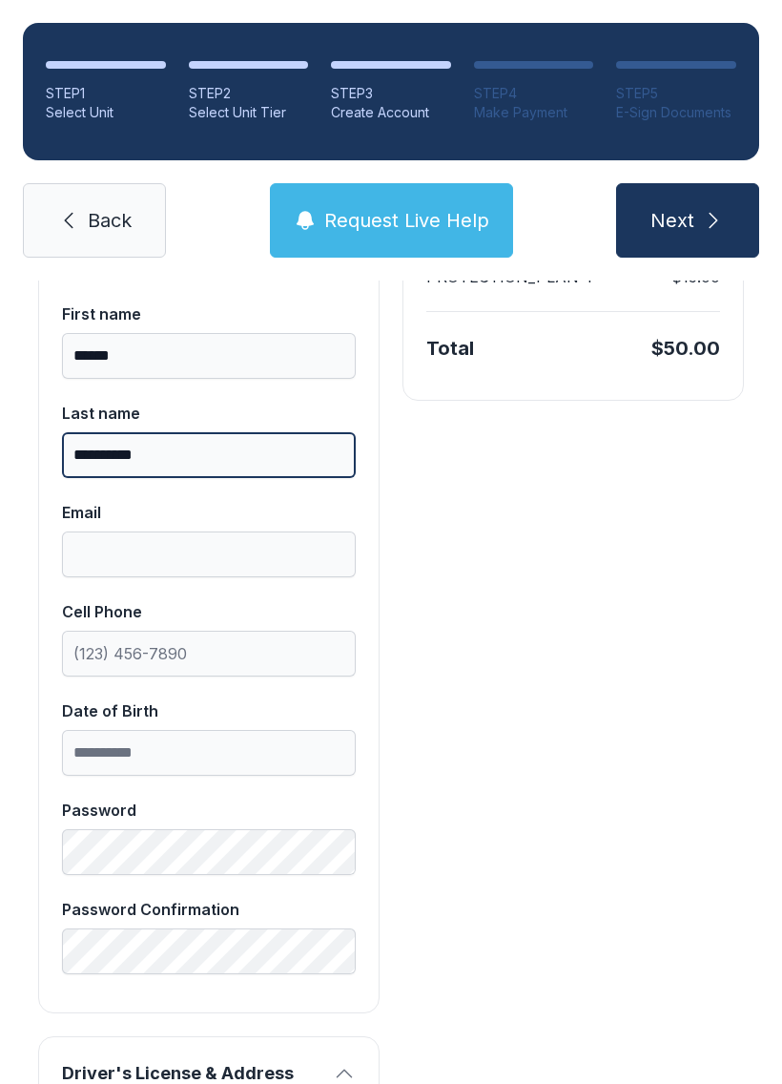
scroll to position [413, 0]
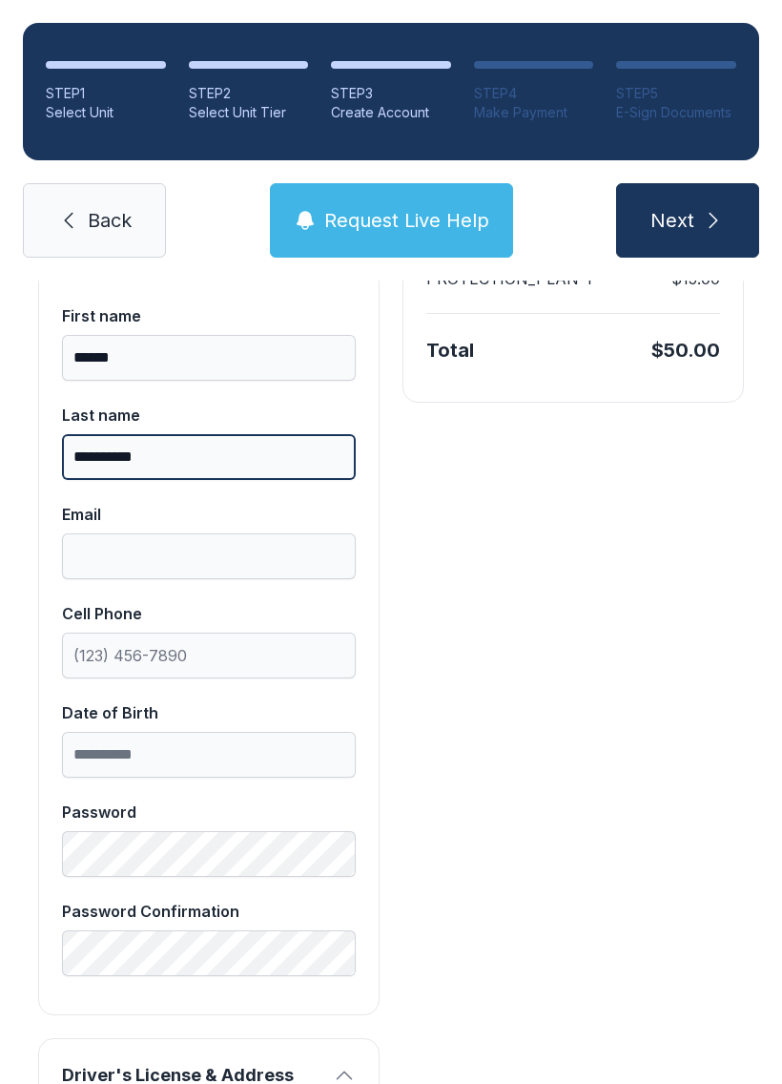
type input "**********"
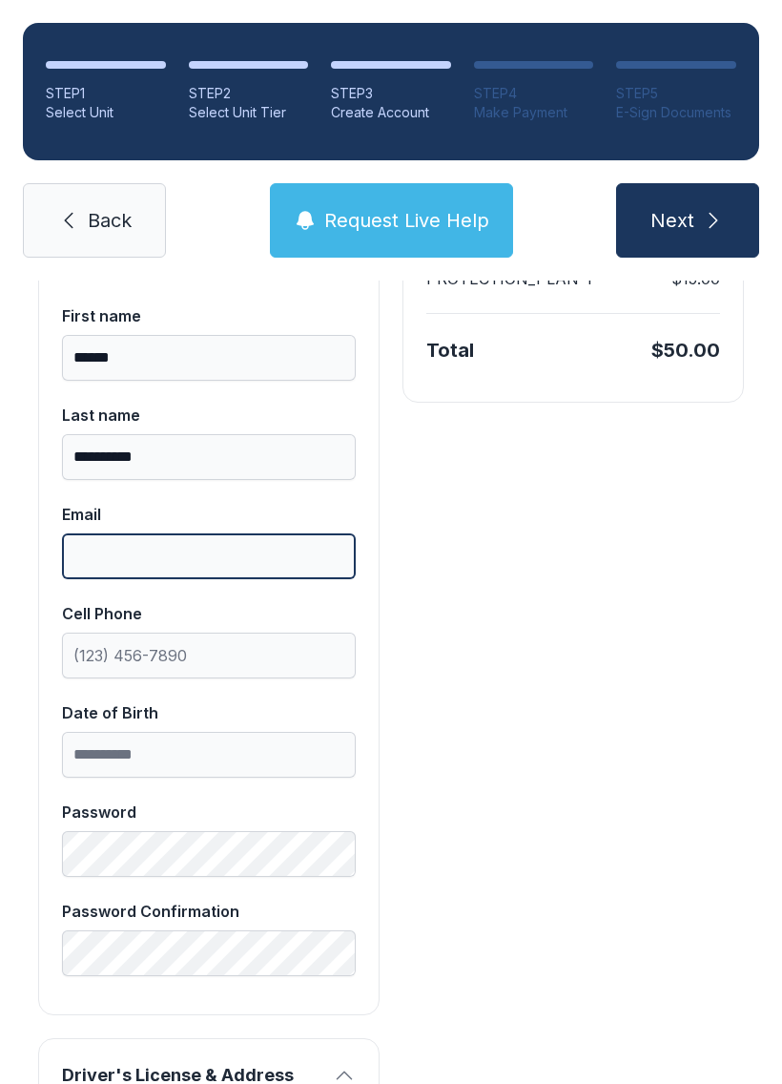
click at [96, 548] on input "Email" at bounding box center [209, 556] width 294 height 46
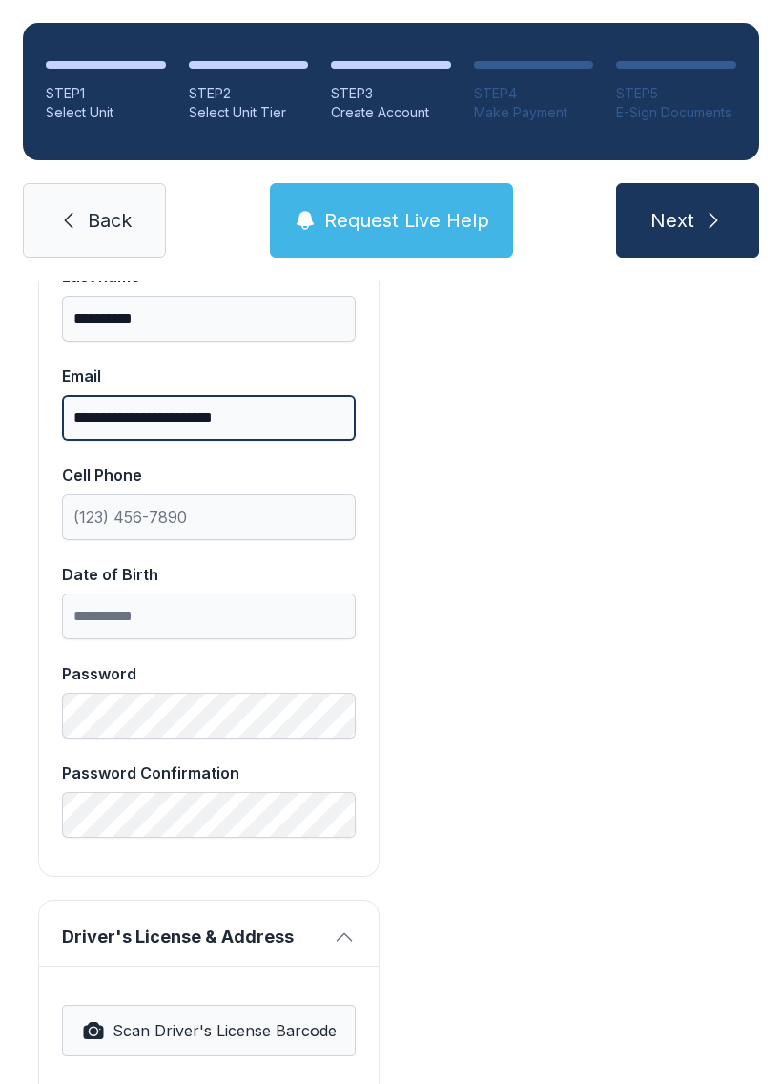
scroll to position [554, 0]
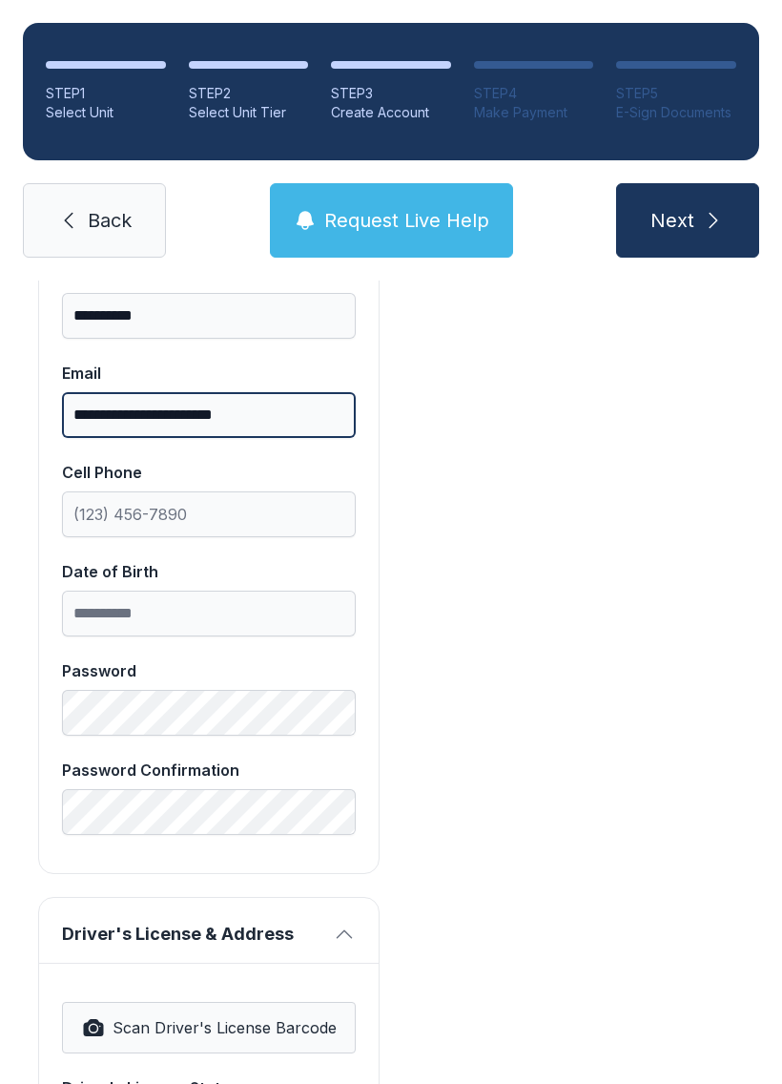
type input "**********"
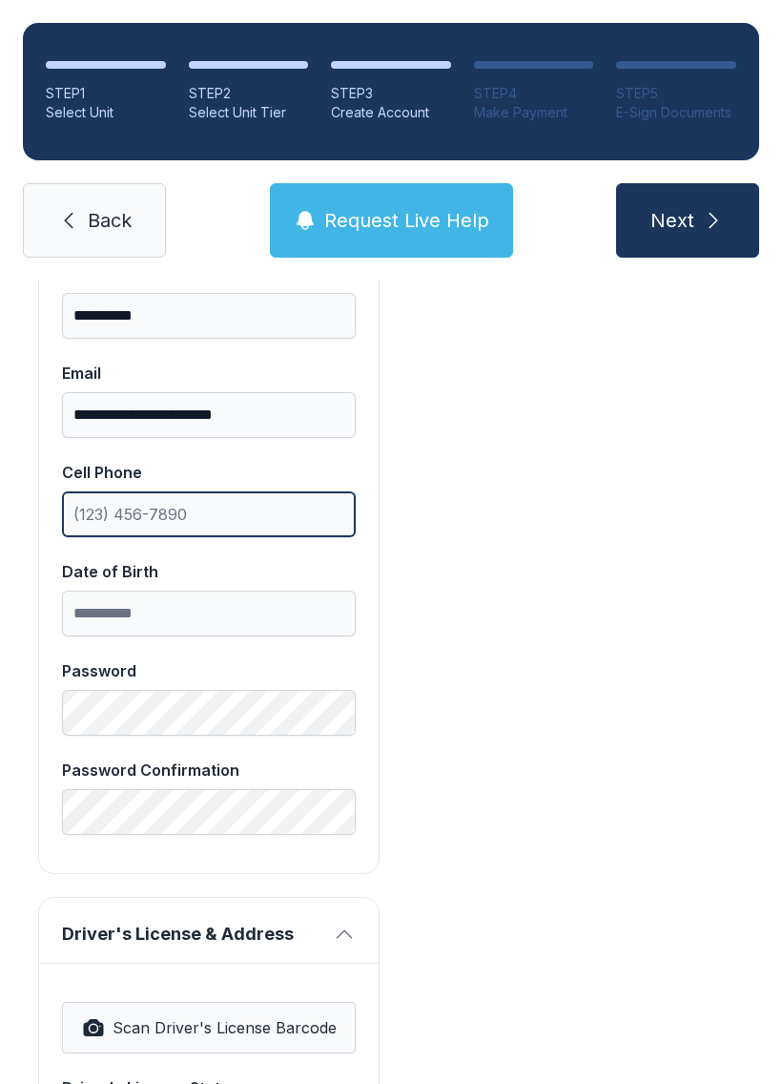
click at [92, 511] on input "Cell Phone" at bounding box center [209, 514] width 294 height 46
type input "[PHONE_NUMBER]"
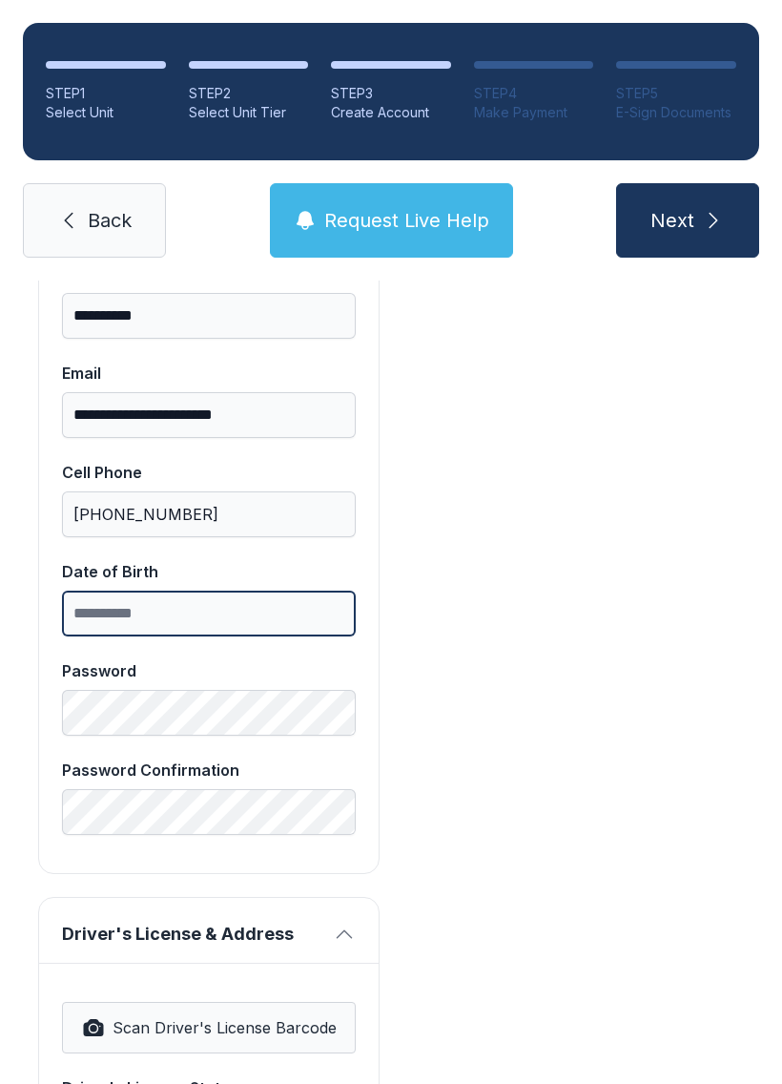
click at [301, 605] on input "Date of Birth" at bounding box center [209, 613] width 294 height 46
type input "**********"
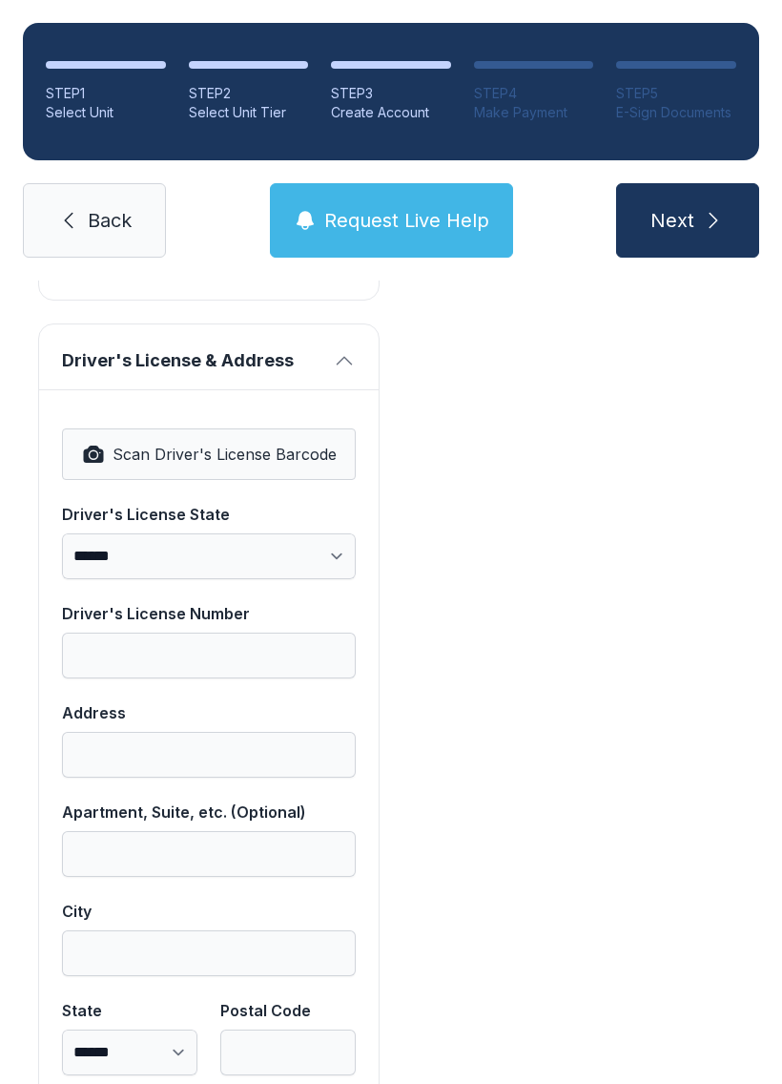
scroll to position [1134, 0]
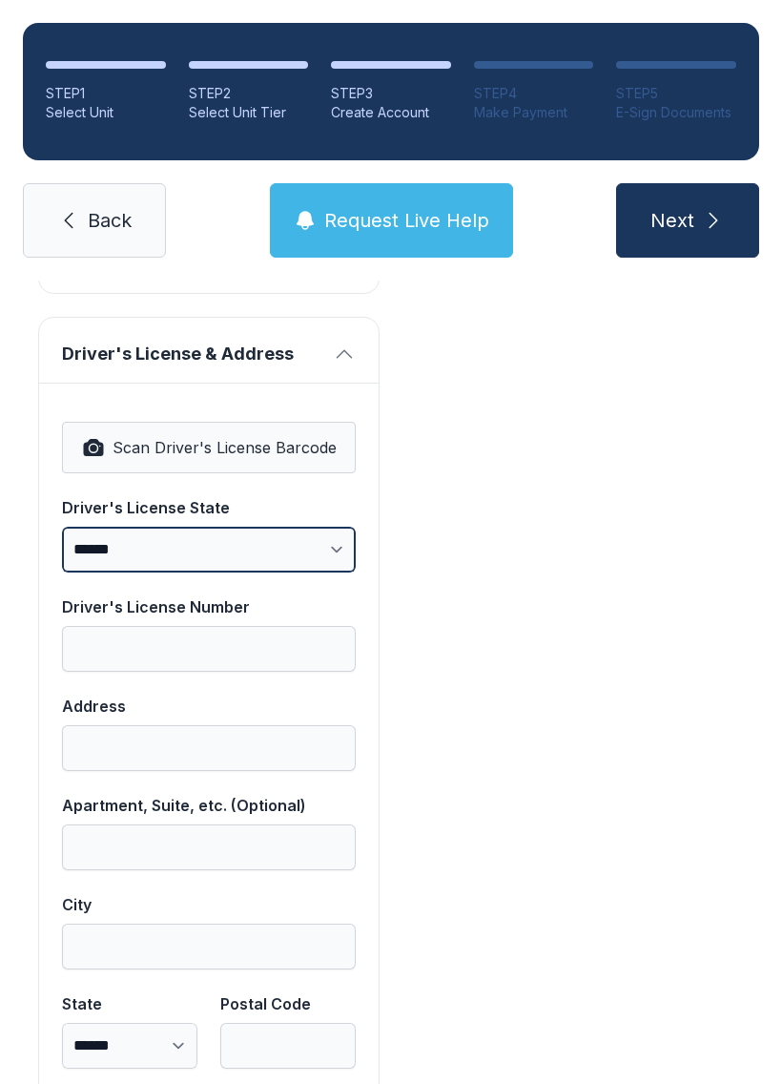
click at [286, 551] on select "**********" at bounding box center [209, 550] width 294 height 46
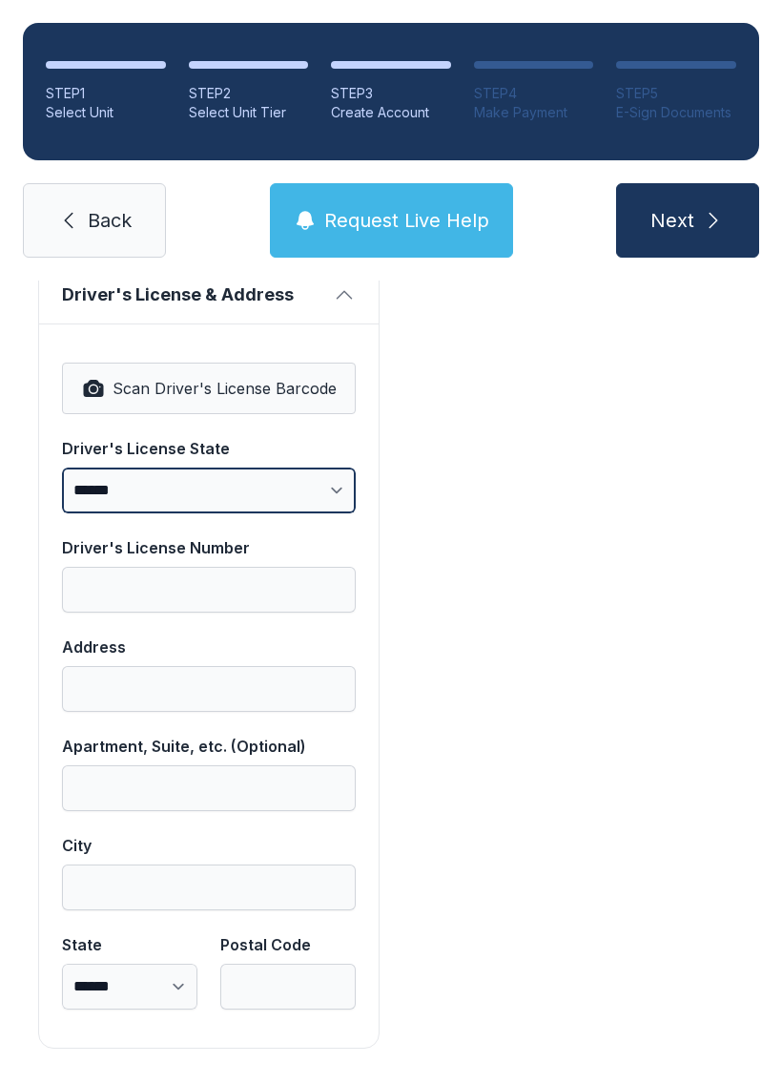
scroll to position [1192, 0]
click at [157, 494] on select "**********" at bounding box center [209, 491] width 294 height 46
click at [103, 393] on icon "button" at bounding box center [93, 389] width 20 height 17
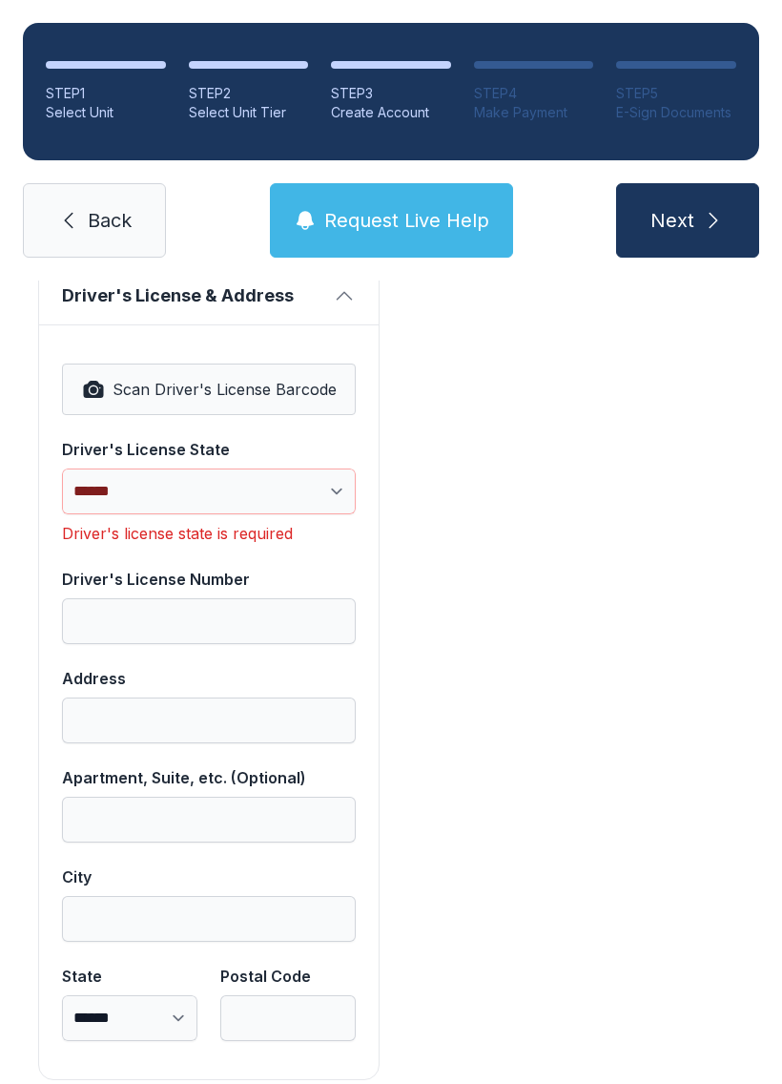
select select "**"
type input "********"
type input "**********"
type input "*******"
select select "**"
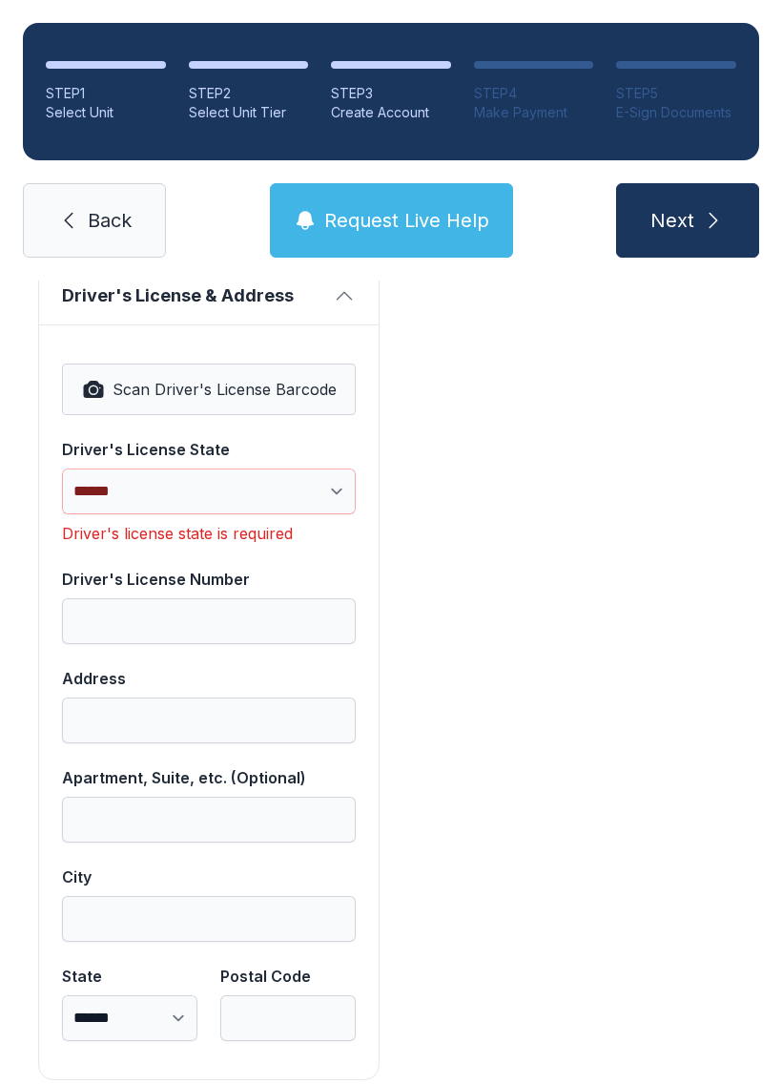
type input "*****"
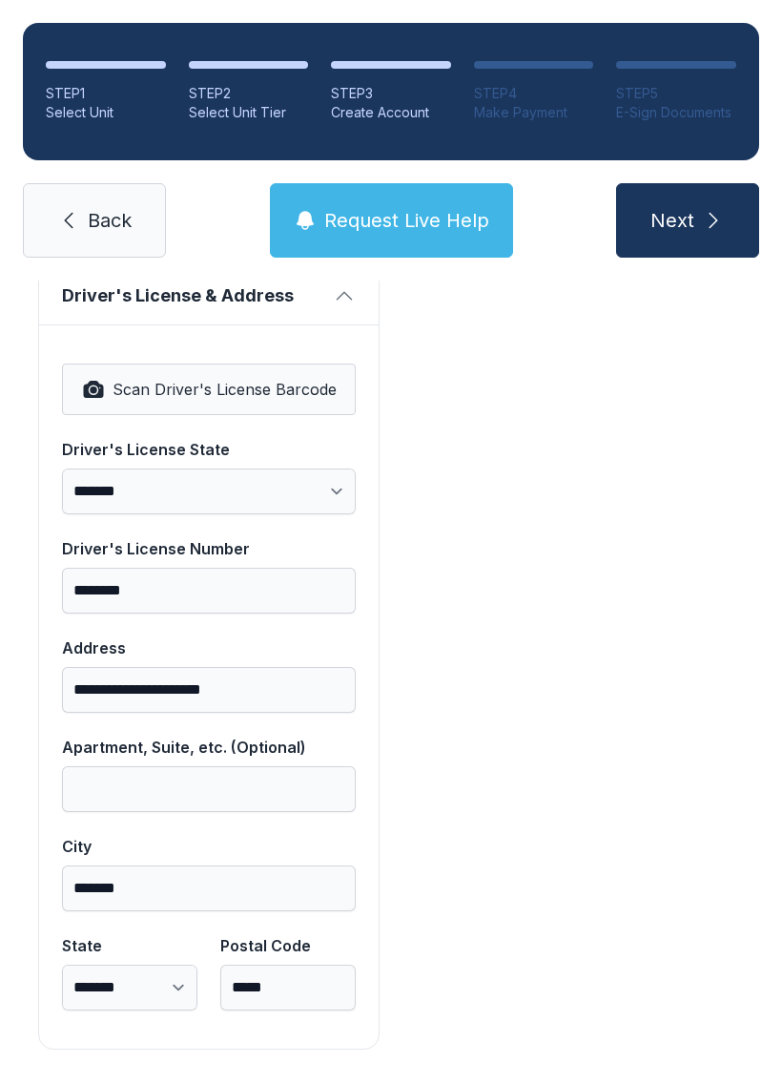
click at [286, 663] on label "**********" at bounding box center [209, 674] width 294 height 76
click at [286, 667] on input "**********" at bounding box center [209, 690] width 294 height 46
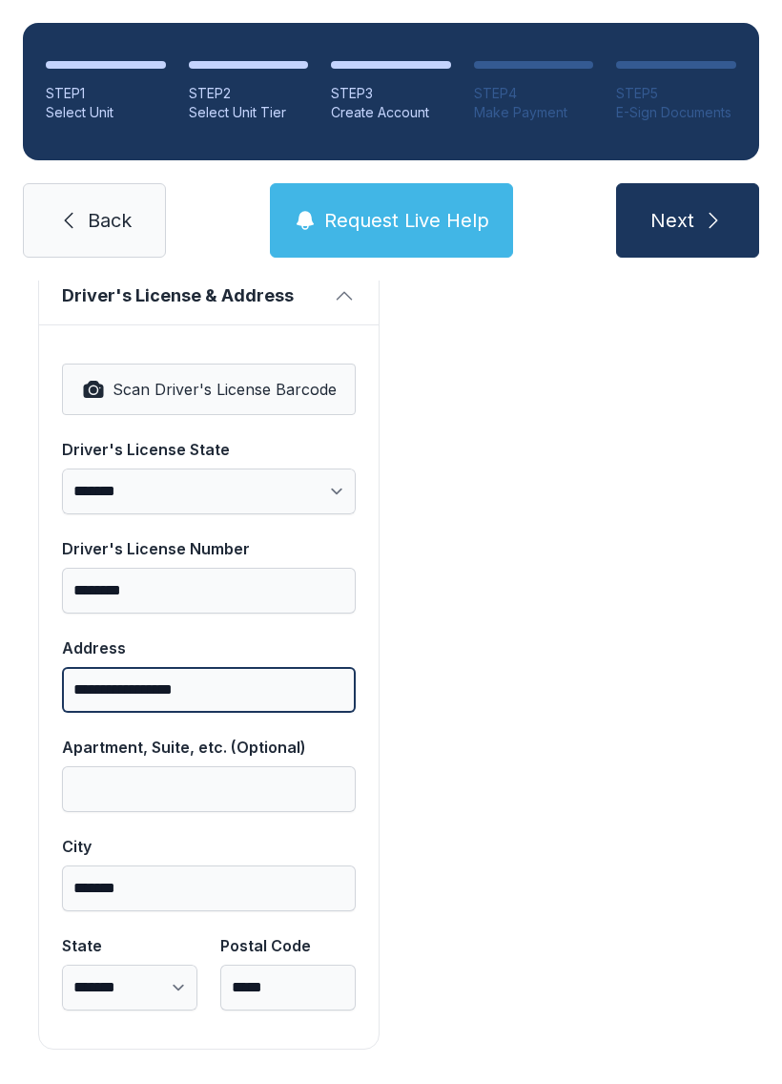
type input "**********"
click at [687, 220] on button "Next" at bounding box center [687, 220] width 143 height 74
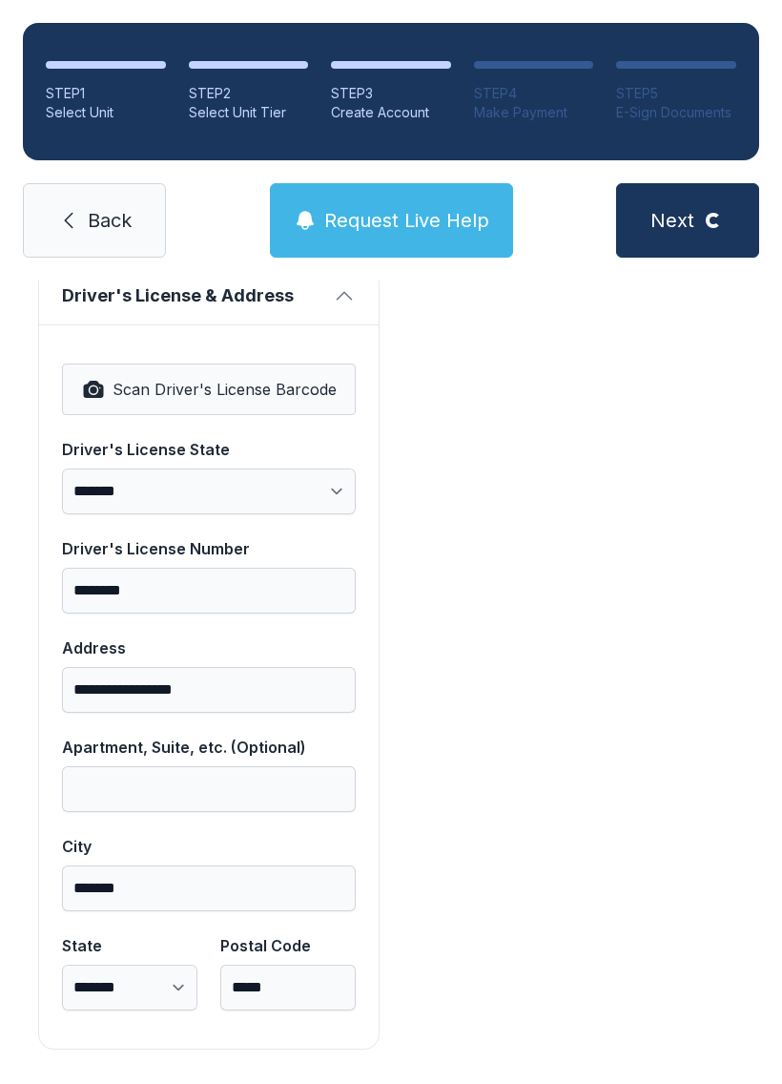
click at [169, 760] on label "Apartment, Suite, etc. (Optional)" at bounding box center [209, 773] width 294 height 76
click at [169, 766] on input "Apartment, Suite, etc. (Optional)" at bounding box center [209, 789] width 294 height 46
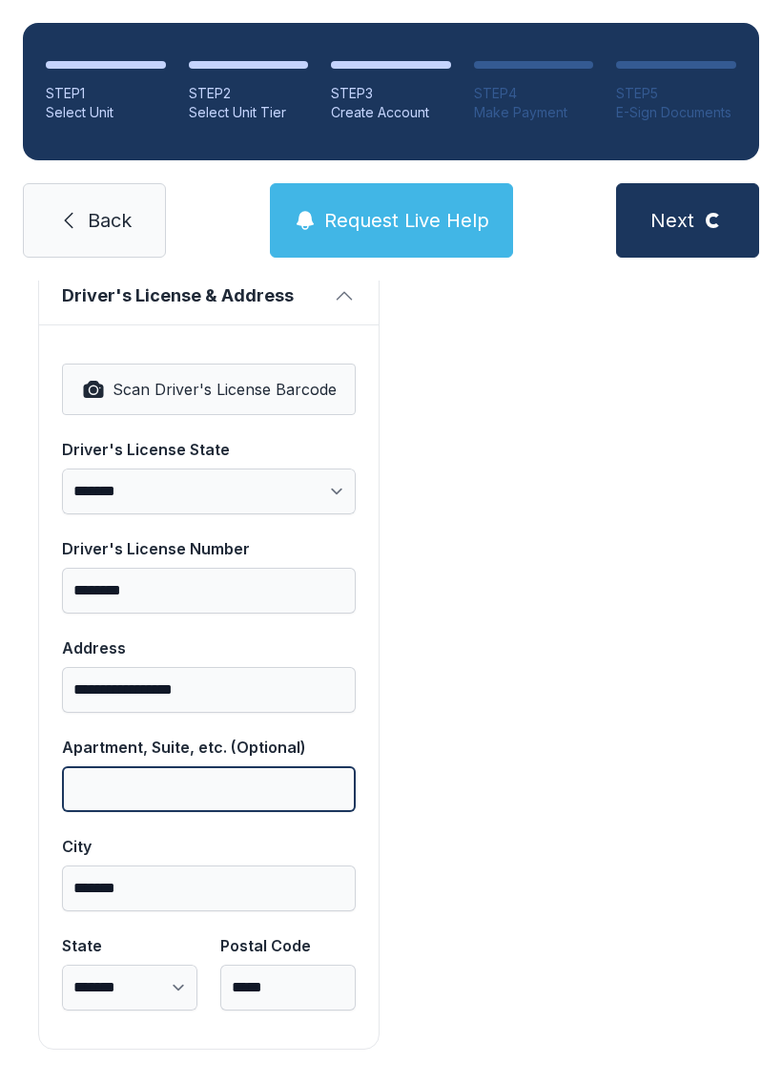
scroll to position [42, 0]
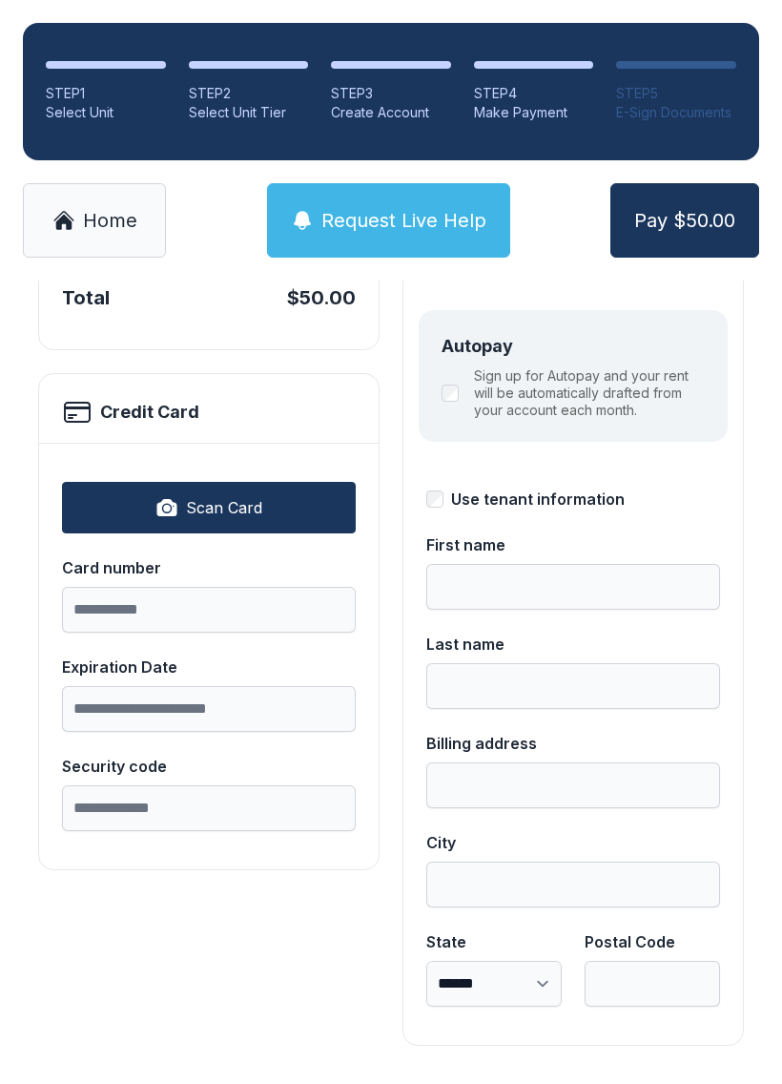
scroll to position [208, 0]
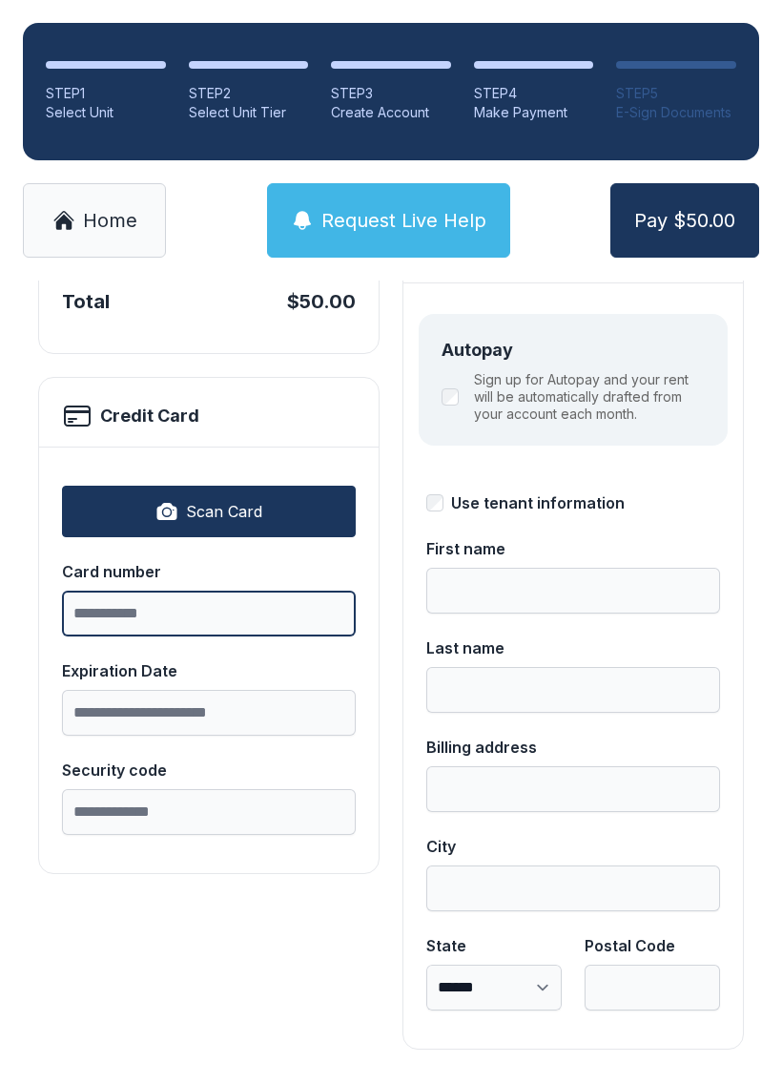
click at [171, 606] on input "Card number" at bounding box center [209, 613] width 294 height 46
click at [220, 473] on div "Scan Card Card number Expiration Date Security code" at bounding box center [209, 660] width 294 height 395
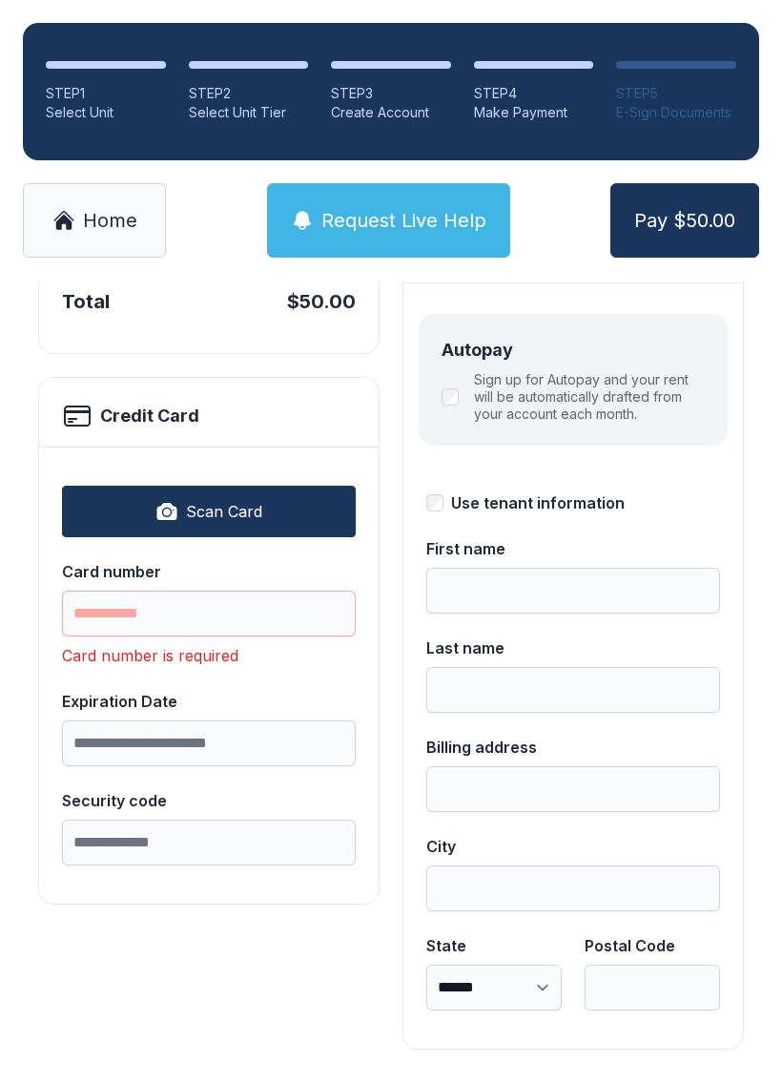
click at [176, 506] on icon "button" at bounding box center [167, 511] width 20 height 17
click at [151, 671] on div "Scan Card Card number Card number is required Expiration Date Security code" at bounding box center [209, 675] width 294 height 425
click at [110, 622] on input "Card number" at bounding box center [209, 613] width 294 height 46
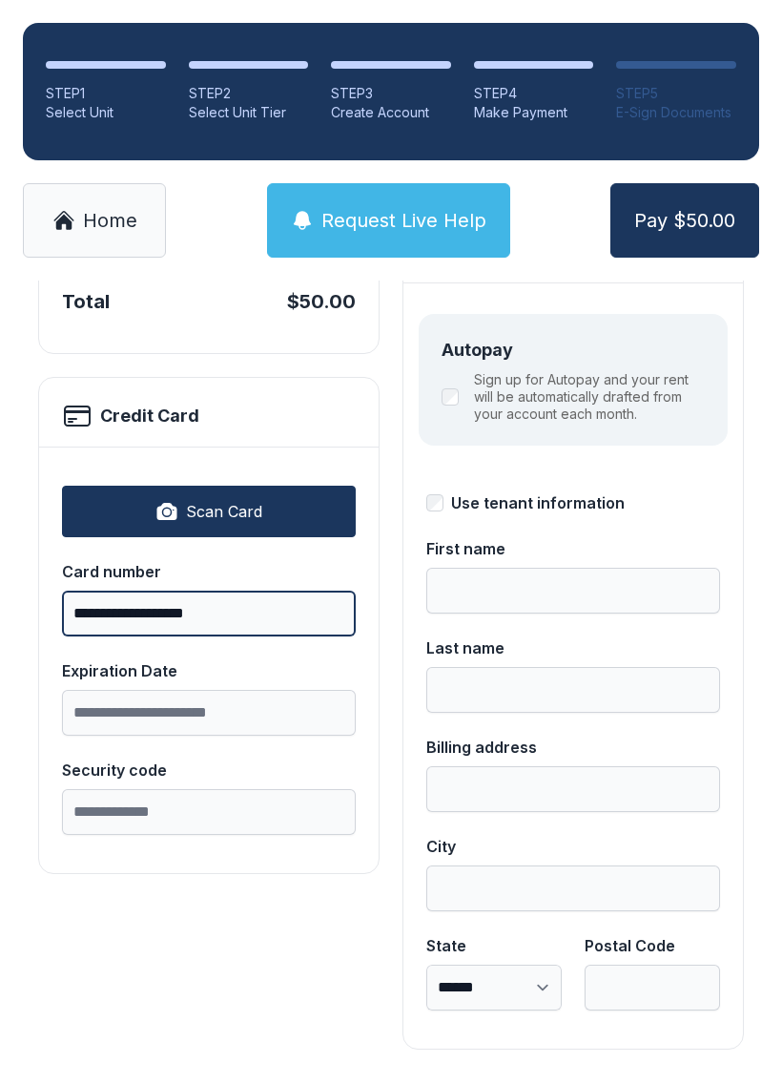
type input "**********"
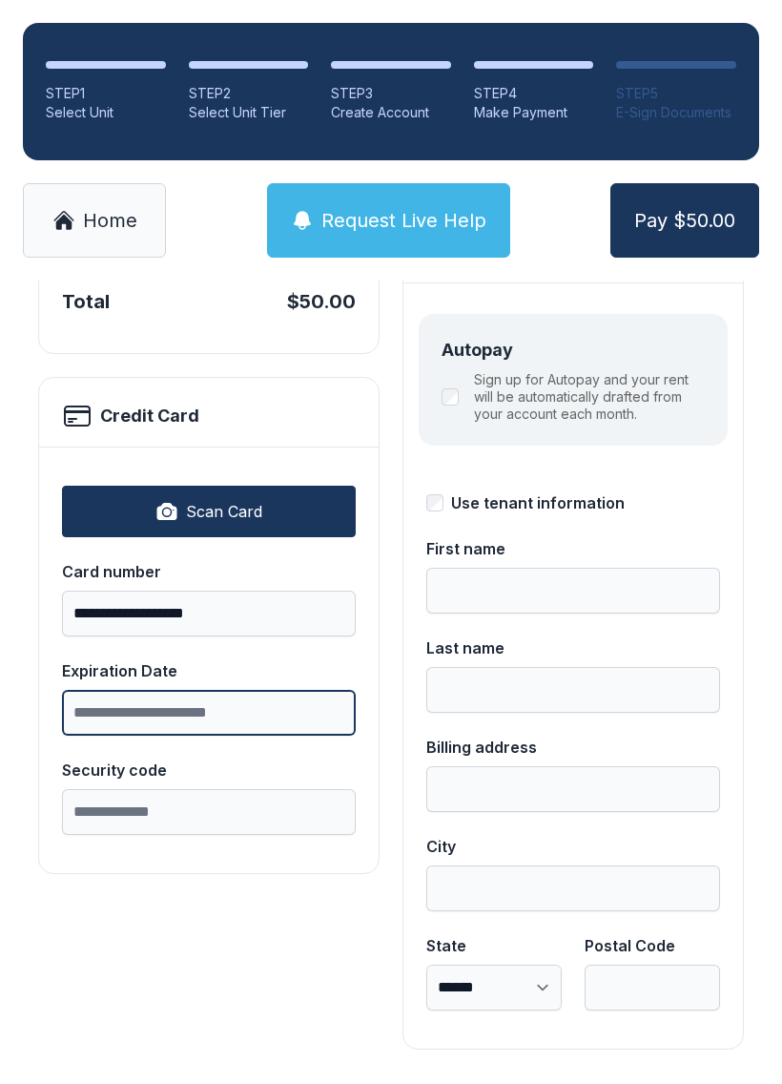
click at [226, 710] on input "Expiration Date" at bounding box center [209, 713] width 294 height 46
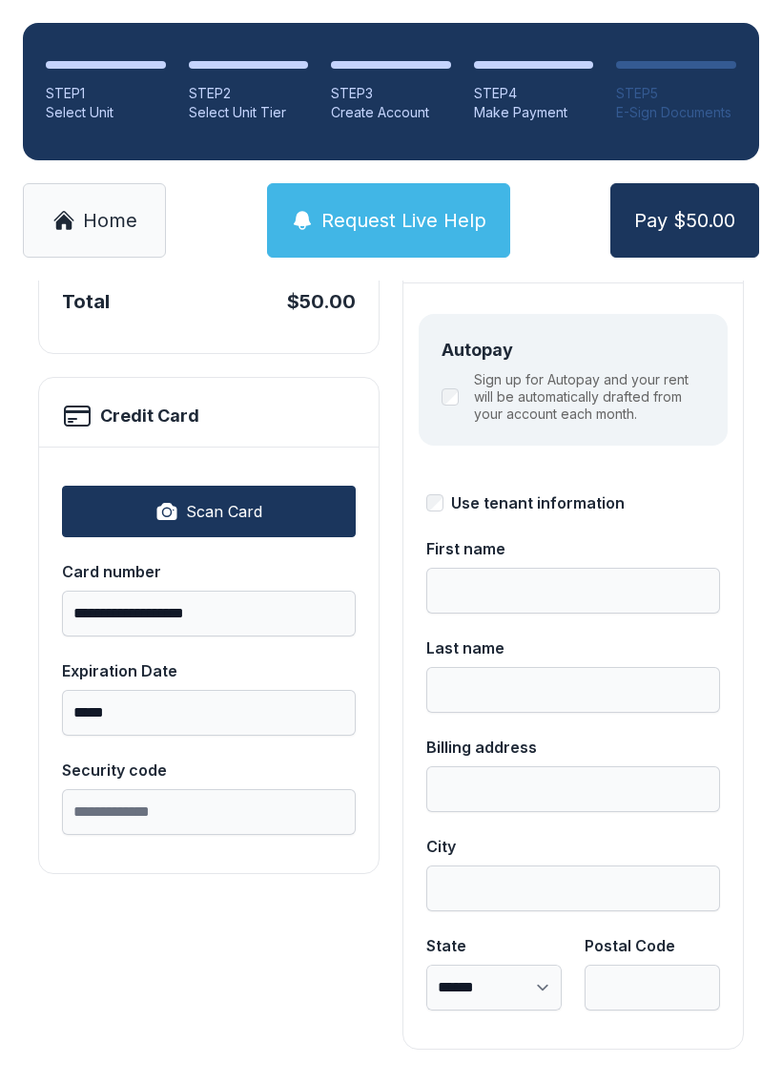
click at [173, 758] on div "Security code" at bounding box center [209, 769] width 294 height 23
click at [173, 789] on input "Security code" at bounding box center [209, 812] width 294 height 46
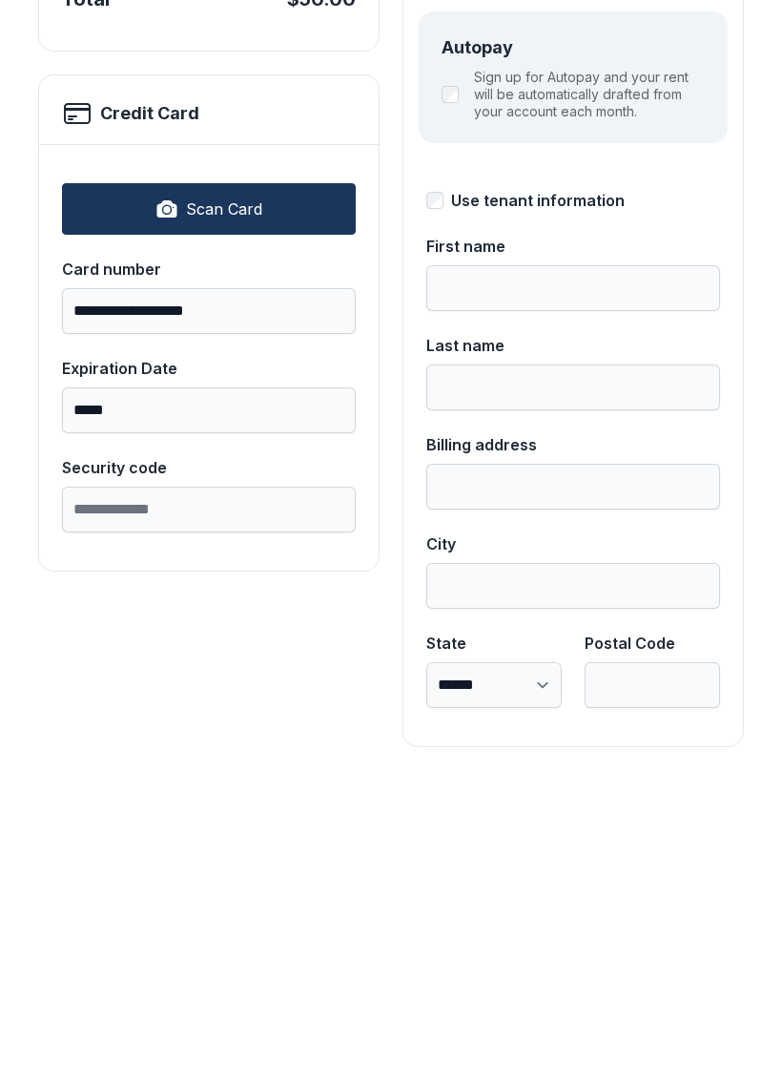
click at [228, 659] on label "Expiration Date *****" at bounding box center [209, 697] width 294 height 76
click at [228, 690] on input "*****" at bounding box center [209, 713] width 294 height 46
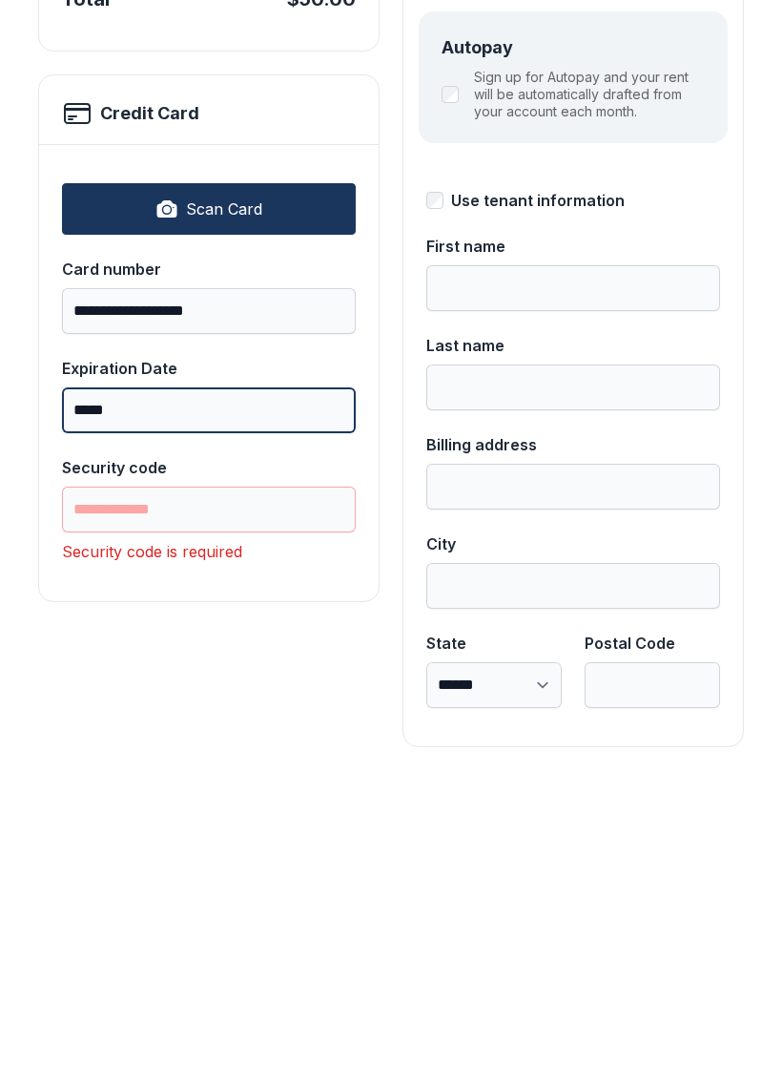
type input "*****"
click at [226, 789] on input "Security code" at bounding box center [209, 812] width 294 height 46
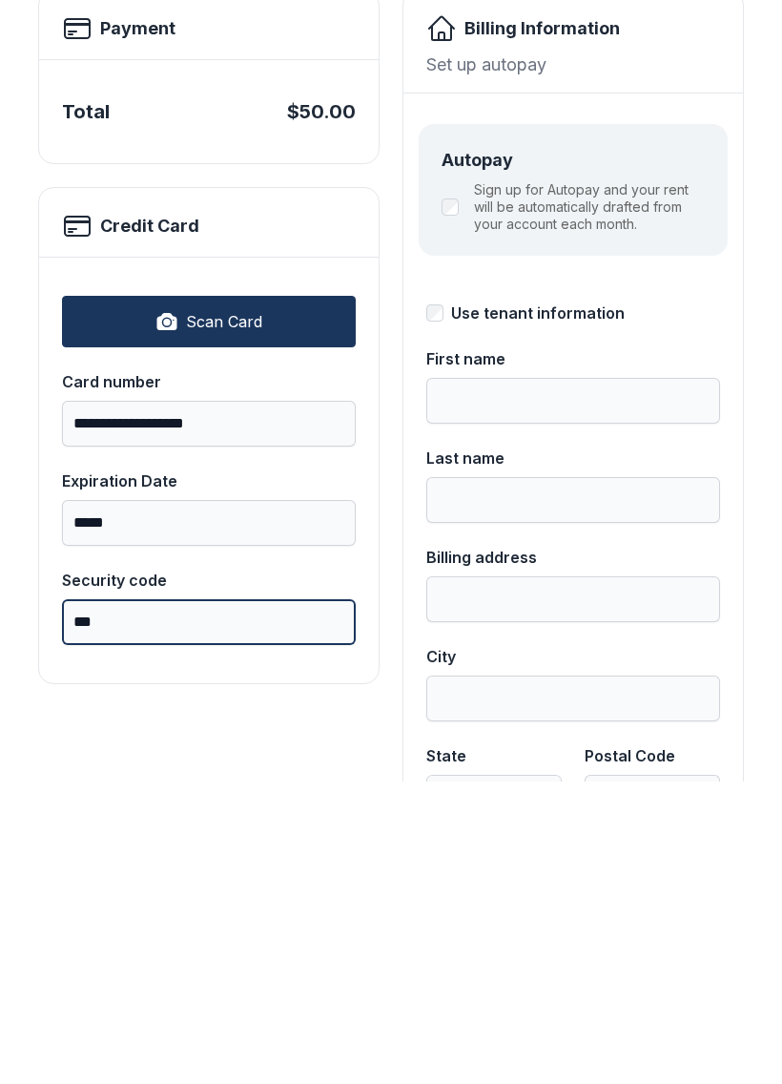
scroll to position [91, 0]
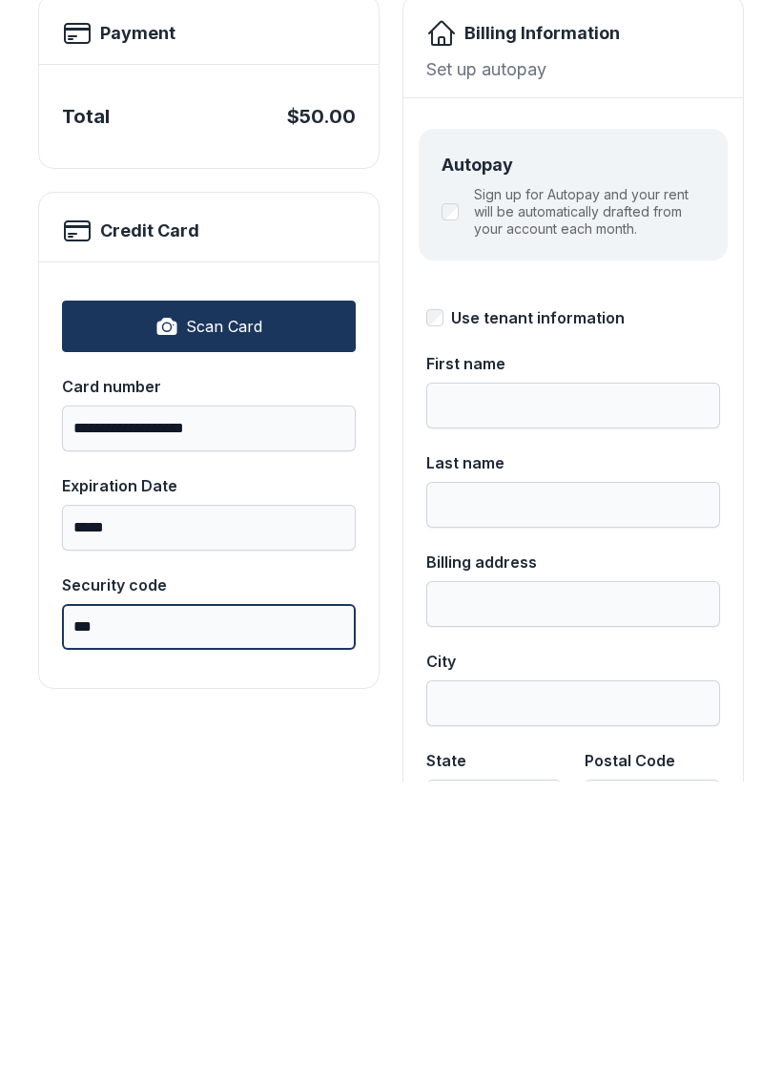
type input "***"
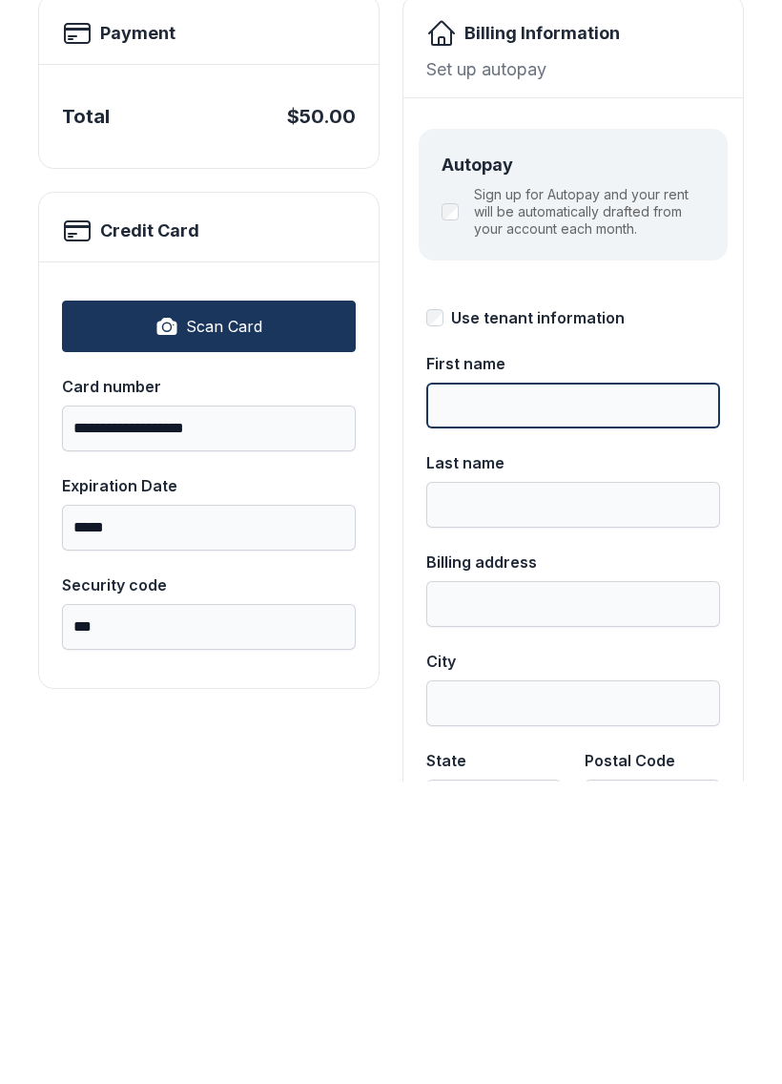
click at [517, 685] on input "First name" at bounding box center [573, 708] width 294 height 46
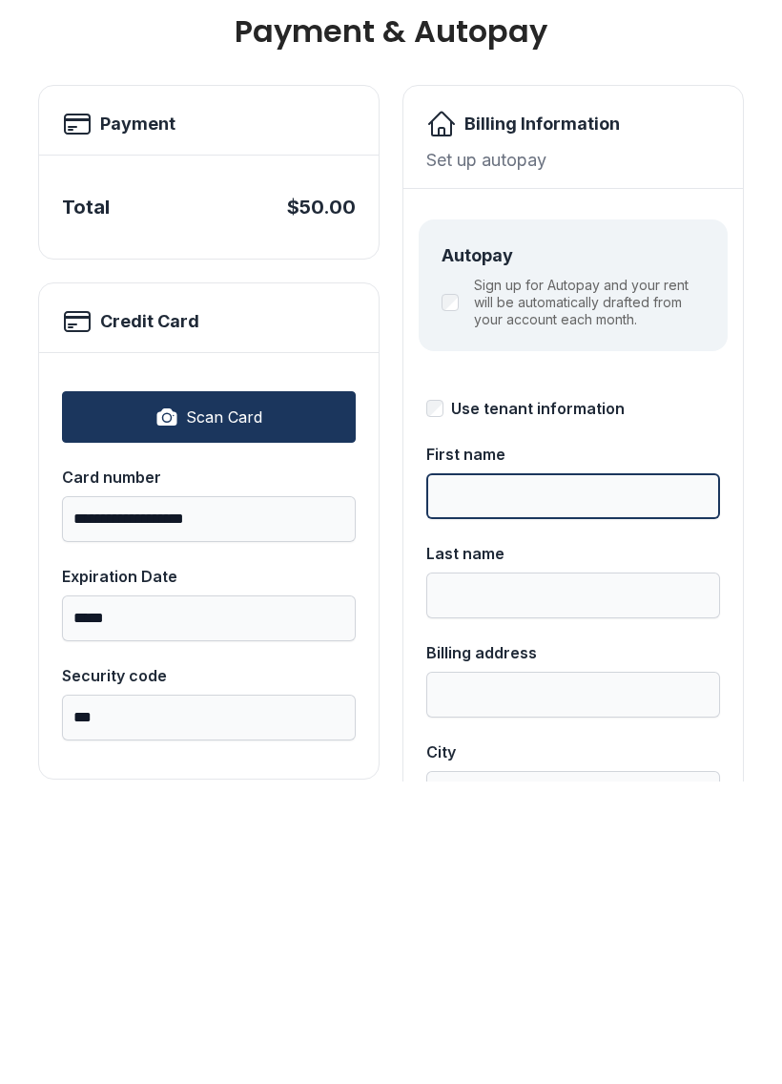
scroll to position [0, 0]
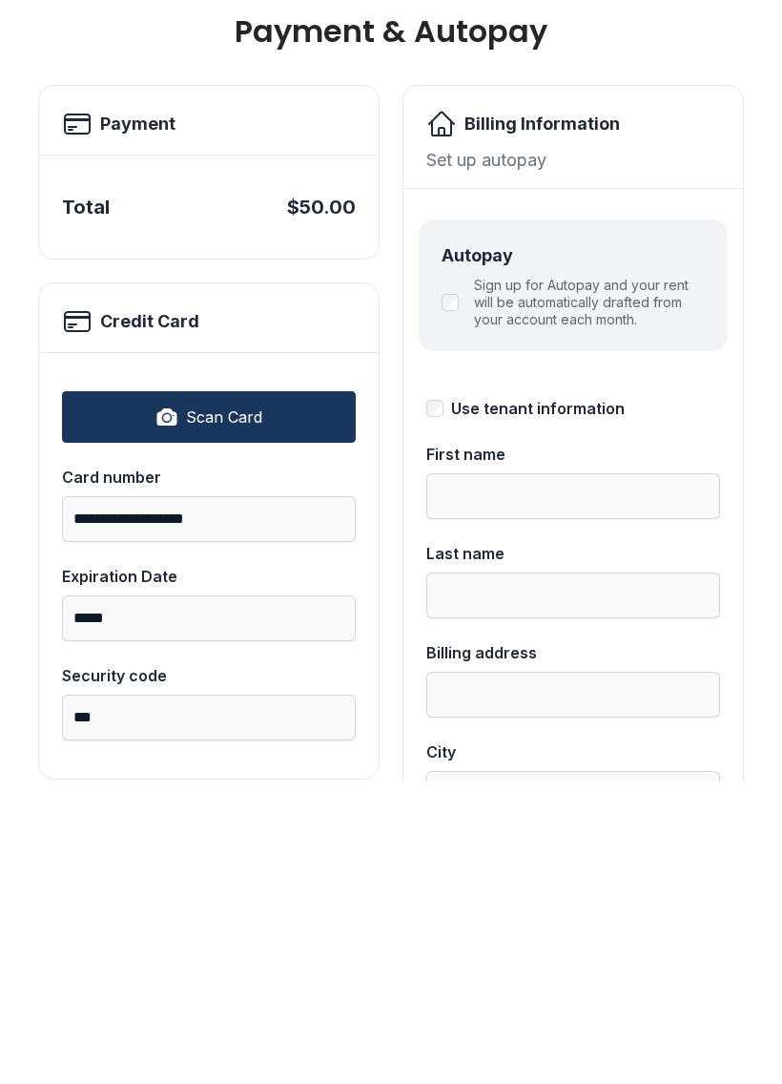
type input "******"
type input "**********"
type input "*******"
select select "**"
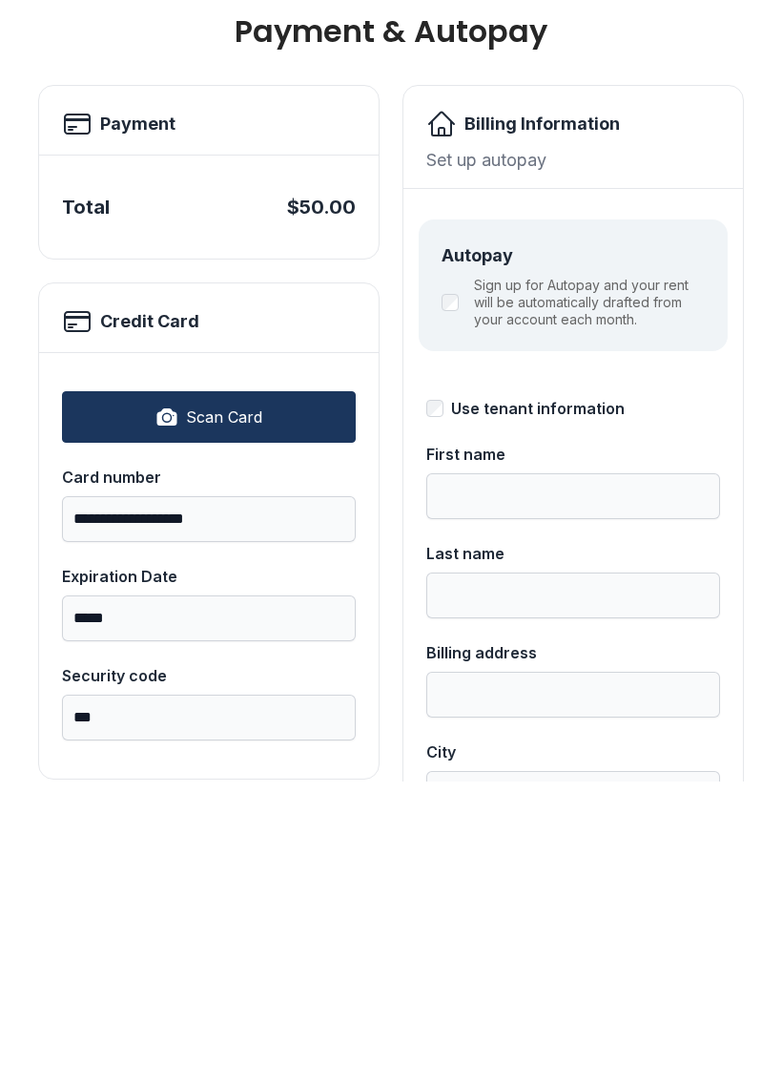
type input "*****"
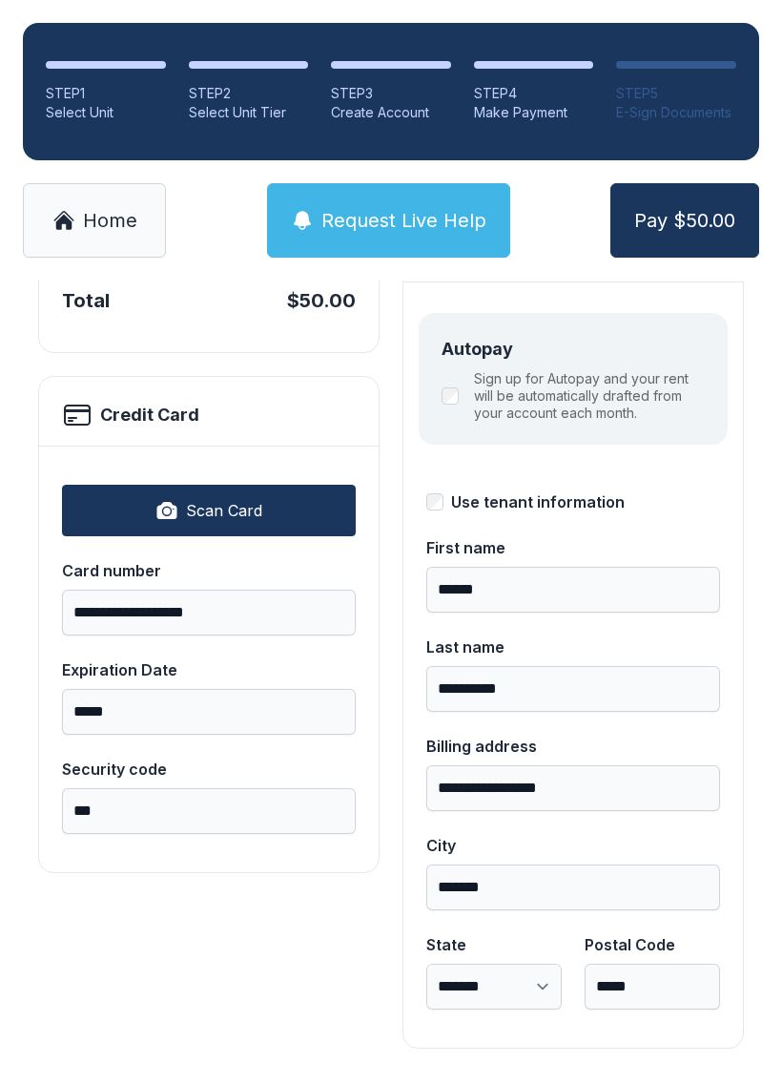
scroll to position [208, 0]
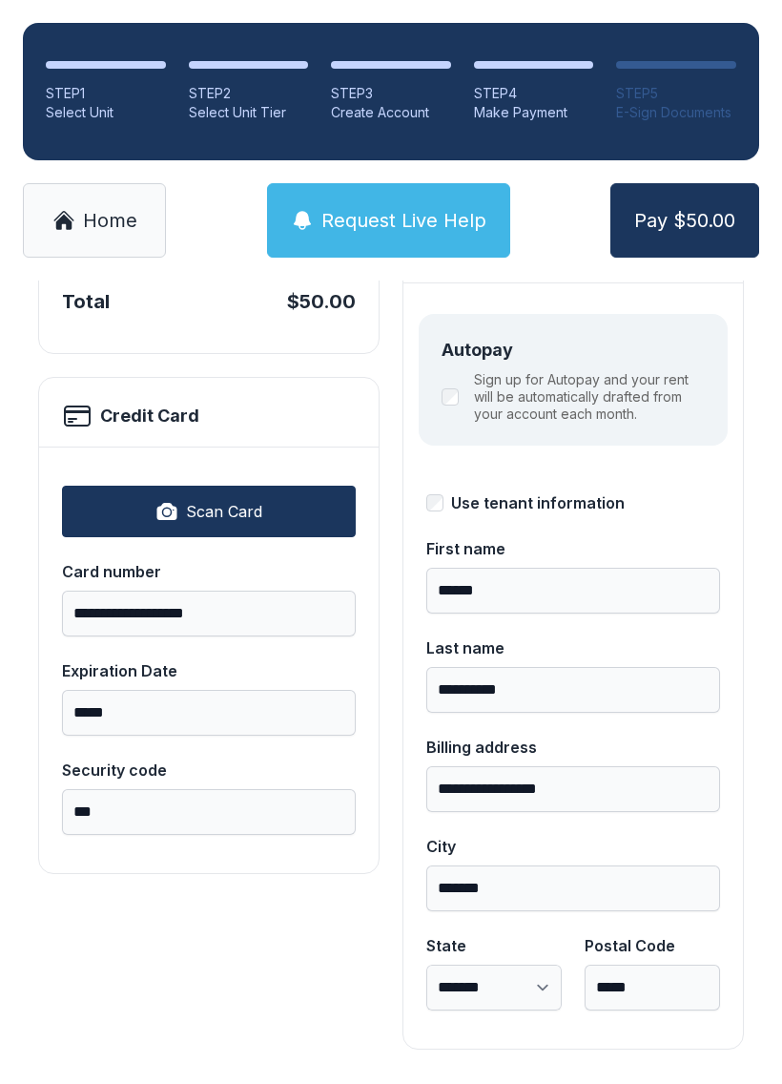
click at [686, 199] on button "Pay $50.00" at bounding box center [684, 220] width 149 height 74
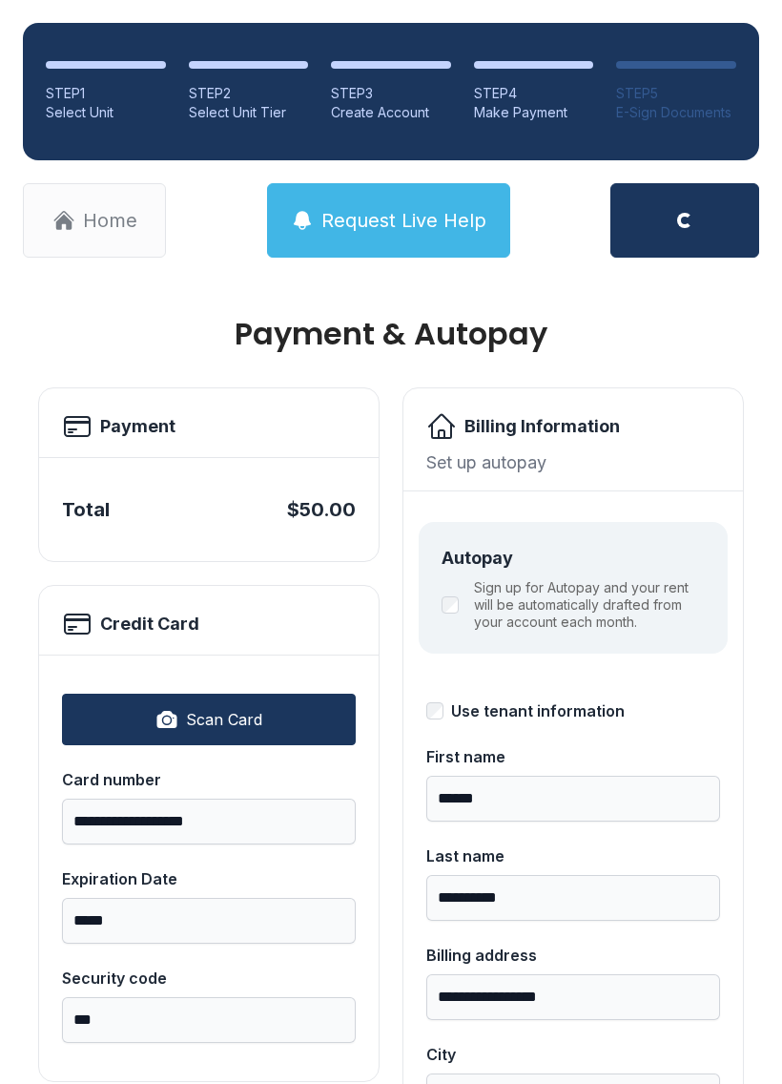
scroll to position [0, 0]
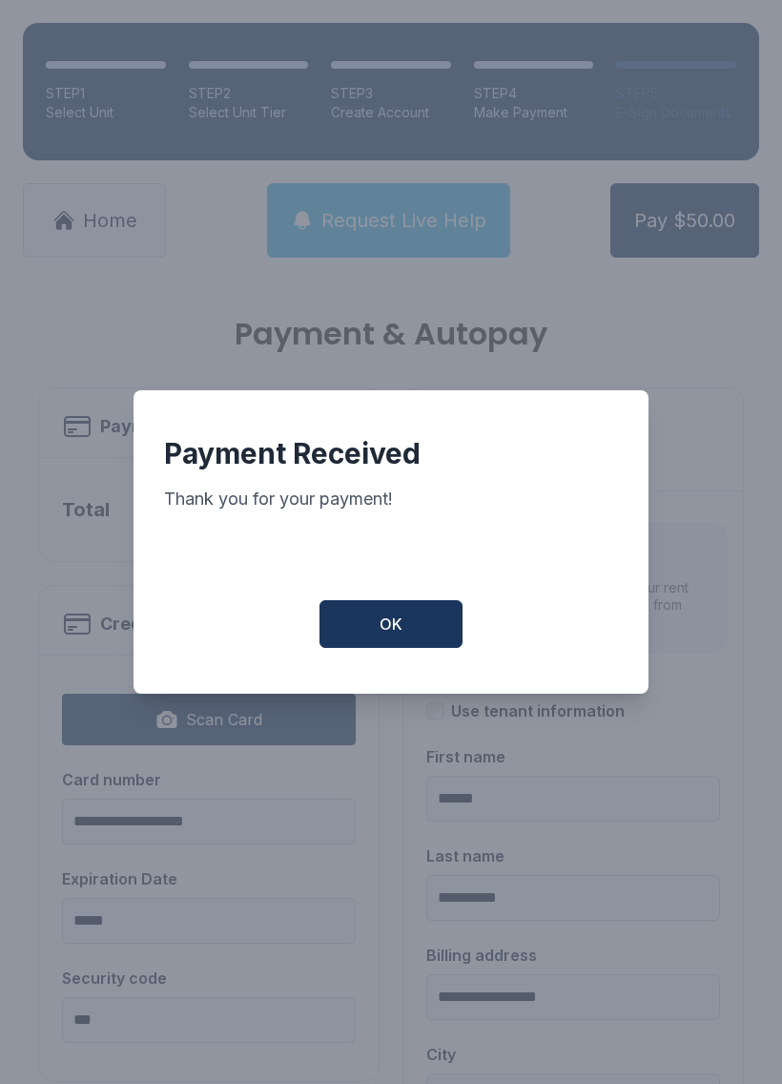
click at [395, 640] on button "OK" at bounding box center [391, 624] width 143 height 48
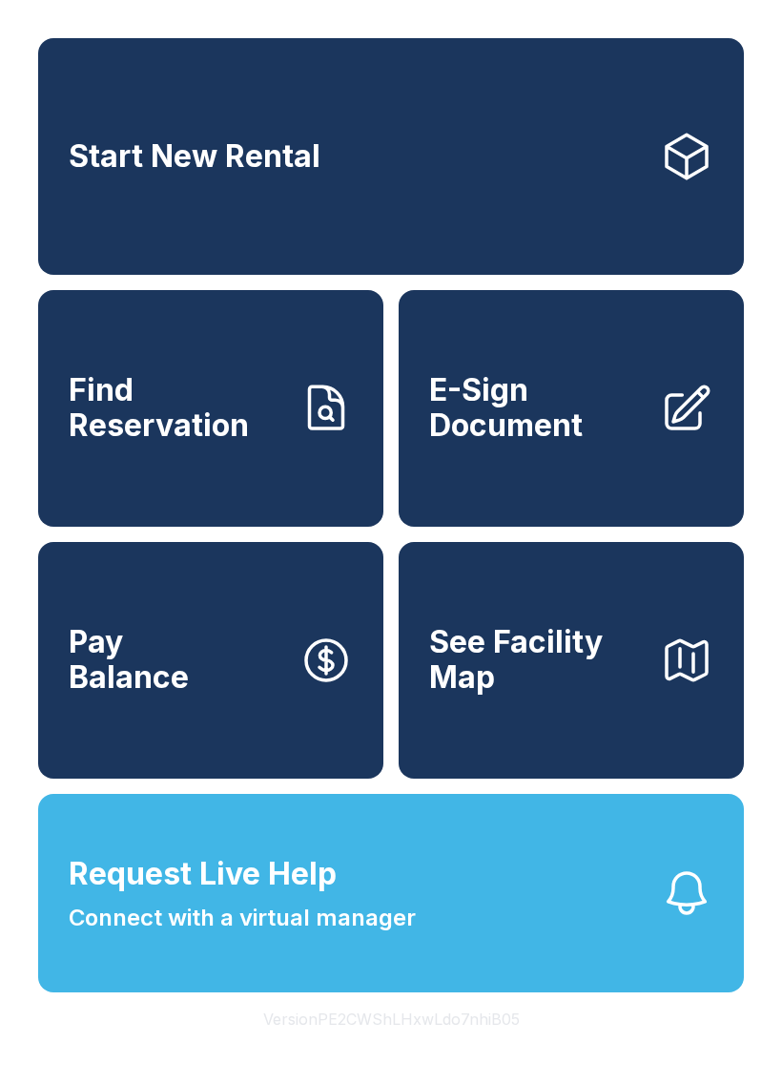
click at [197, 506] on link "Find Reservation" at bounding box center [210, 408] width 345 height 237
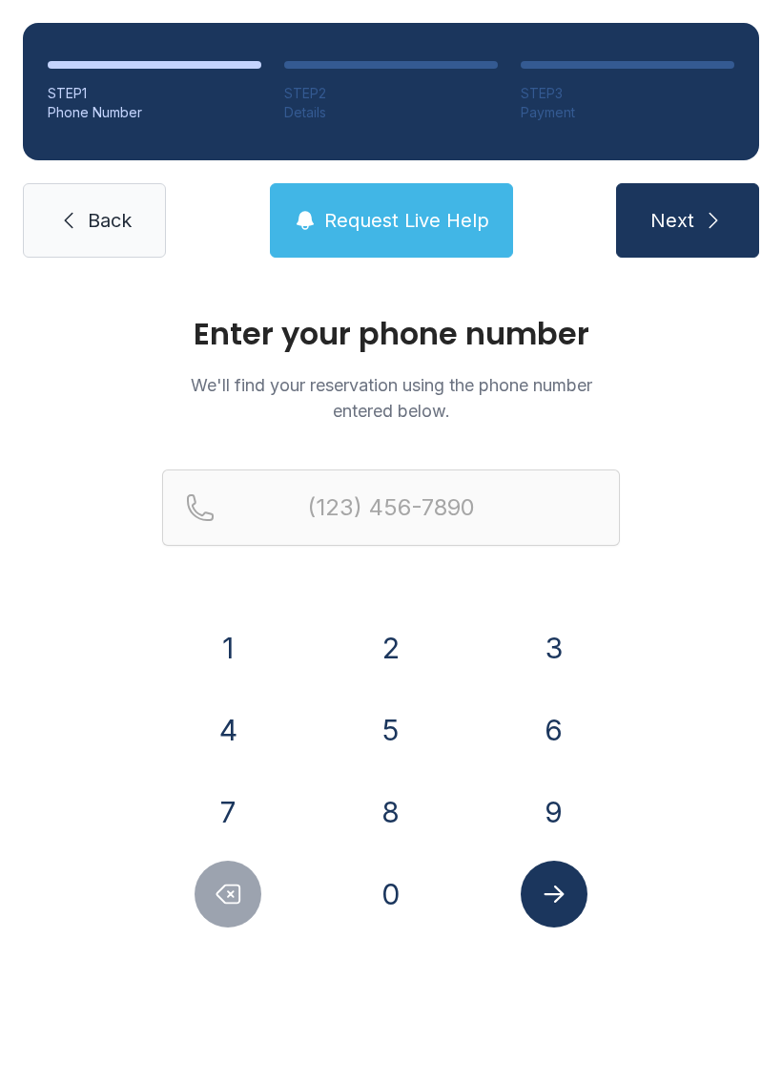
click at [560, 809] on button "9" at bounding box center [554, 811] width 67 height 67
click at [242, 725] on button "4" at bounding box center [228, 729] width 67 height 67
click at [416, 889] on button "0" at bounding box center [391, 893] width 67 height 67
click at [529, 796] on button "9" at bounding box center [554, 811] width 67 height 67
click at [548, 637] on button "3" at bounding box center [554, 647] width 67 height 67
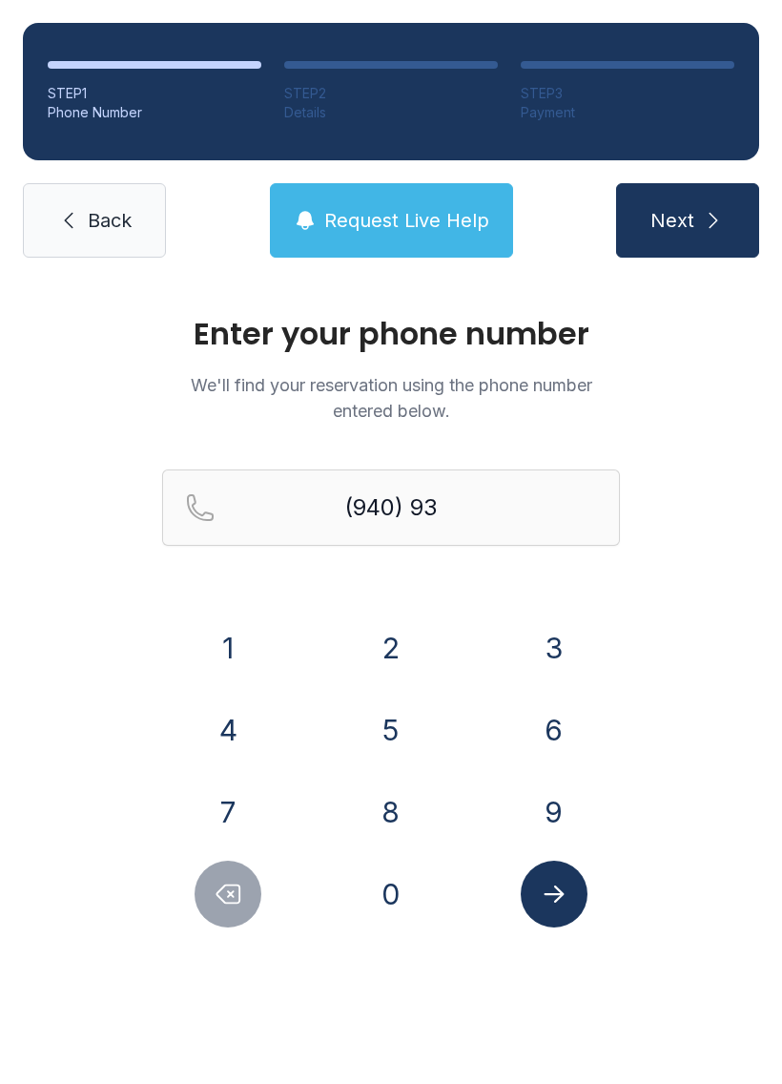
click at [260, 789] on div "7" at bounding box center [228, 811] width 133 height 67
click at [247, 806] on button "7" at bounding box center [228, 811] width 67 height 67
click at [397, 715] on button "5" at bounding box center [391, 729] width 67 height 67
click at [408, 809] on button "8" at bounding box center [391, 811] width 67 height 67
click at [407, 808] on button "8" at bounding box center [391, 811] width 67 height 67
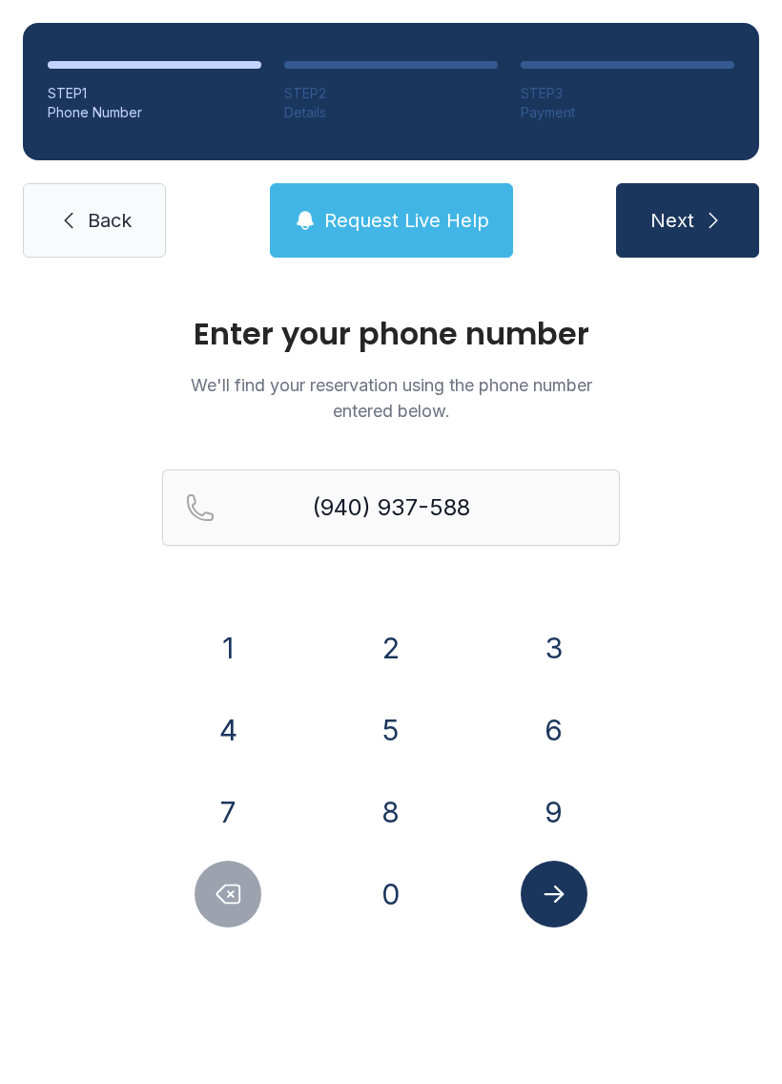
click at [258, 800] on button "7" at bounding box center [228, 811] width 67 height 67
type input "[PHONE_NUMBER]"
click at [582, 896] on button "Submit lookup form" at bounding box center [554, 893] width 67 height 67
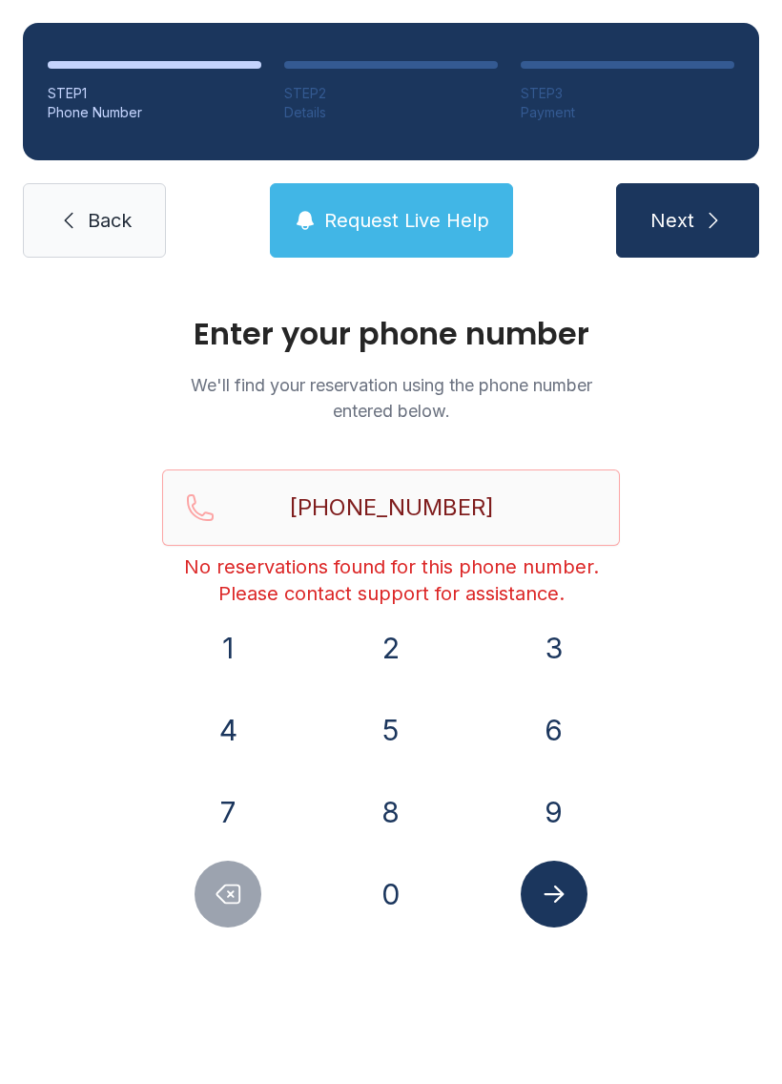
click at [80, 219] on link "Back" at bounding box center [94, 220] width 143 height 74
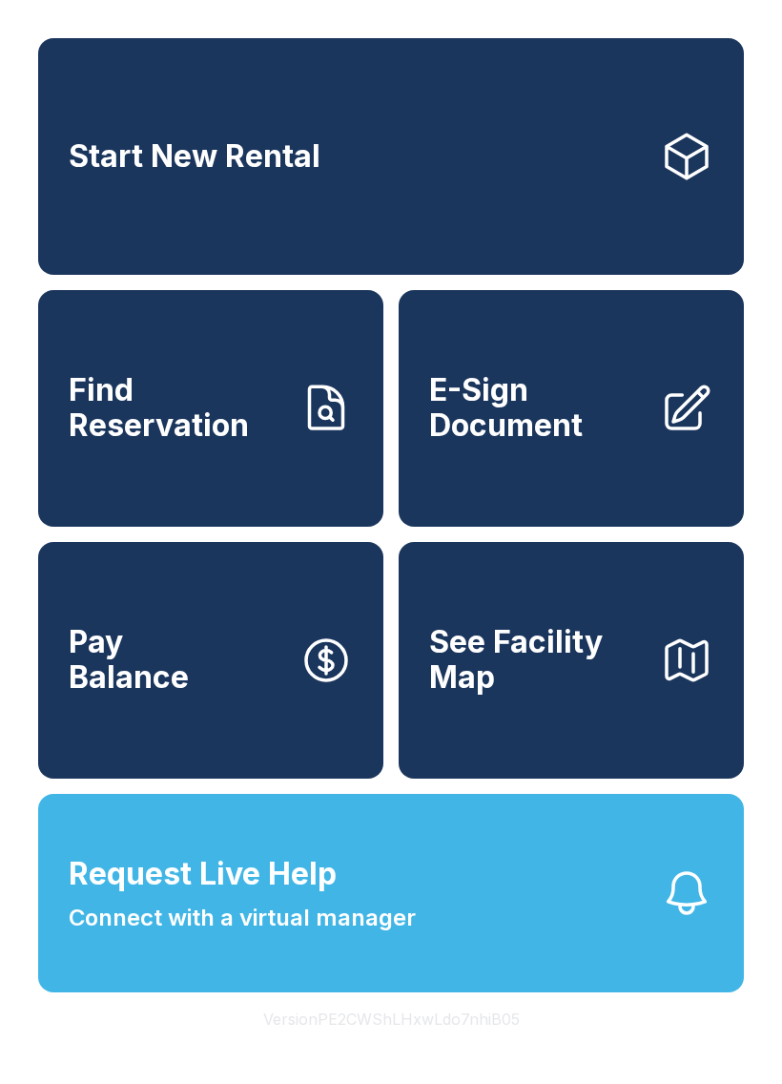
click at [535, 490] on link "E-Sign Document" at bounding box center [571, 408] width 345 height 237
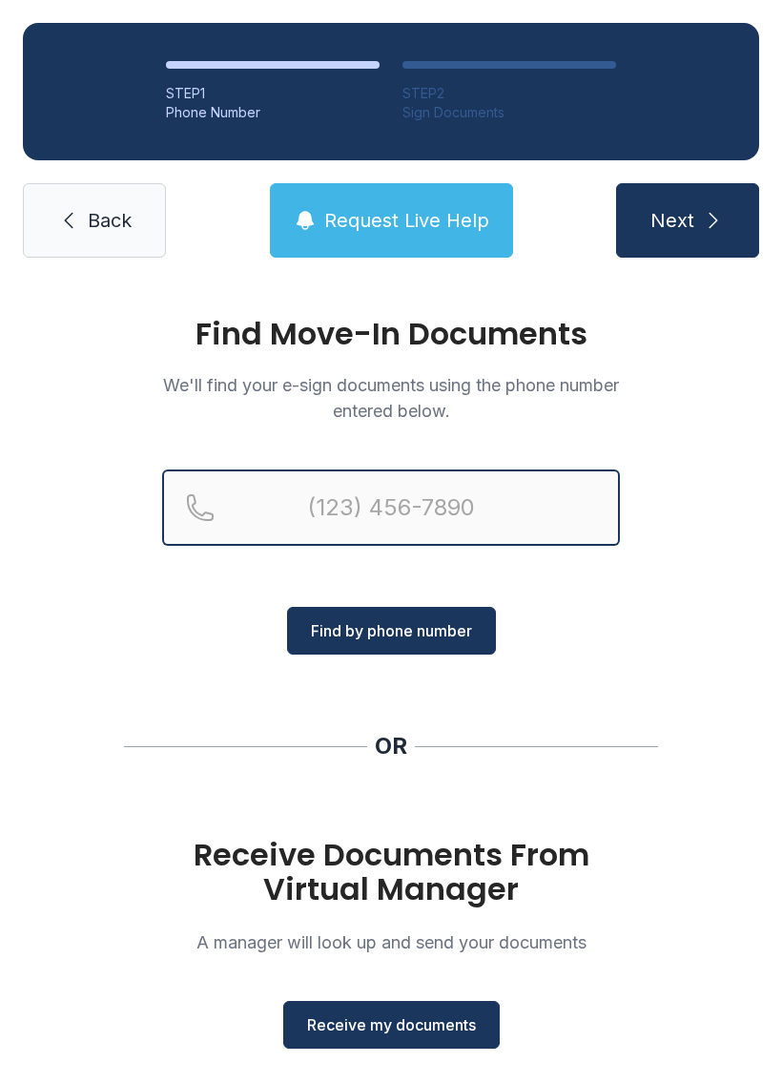
click at [438, 504] on input "Reservation phone number" at bounding box center [391, 507] width 458 height 76
type input "[PHONE_NUMBER]"
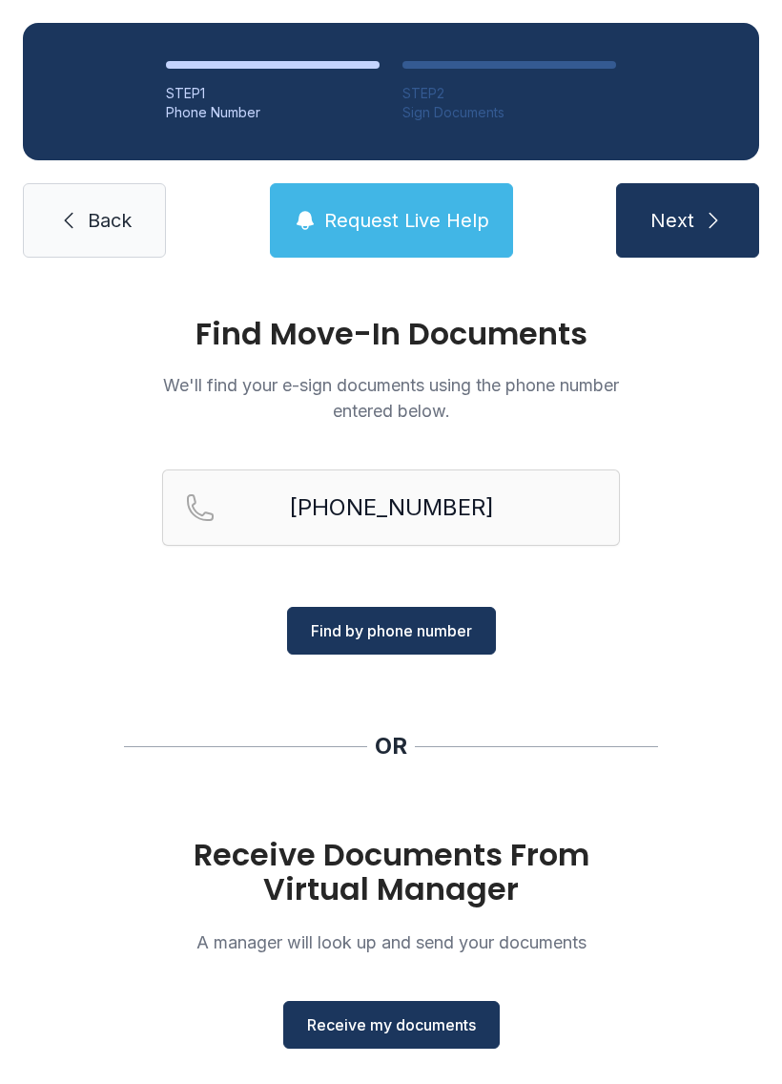
click at [515, 654] on div "Find Move-In Documents We'll find your e-sign documents using the phone number …" at bounding box center [391, 702] width 782 height 844
click at [368, 651] on button "Find by phone number" at bounding box center [391, 631] width 209 height 48
click at [359, 639] on span "Find by phone number" at bounding box center [391, 630] width 161 height 23
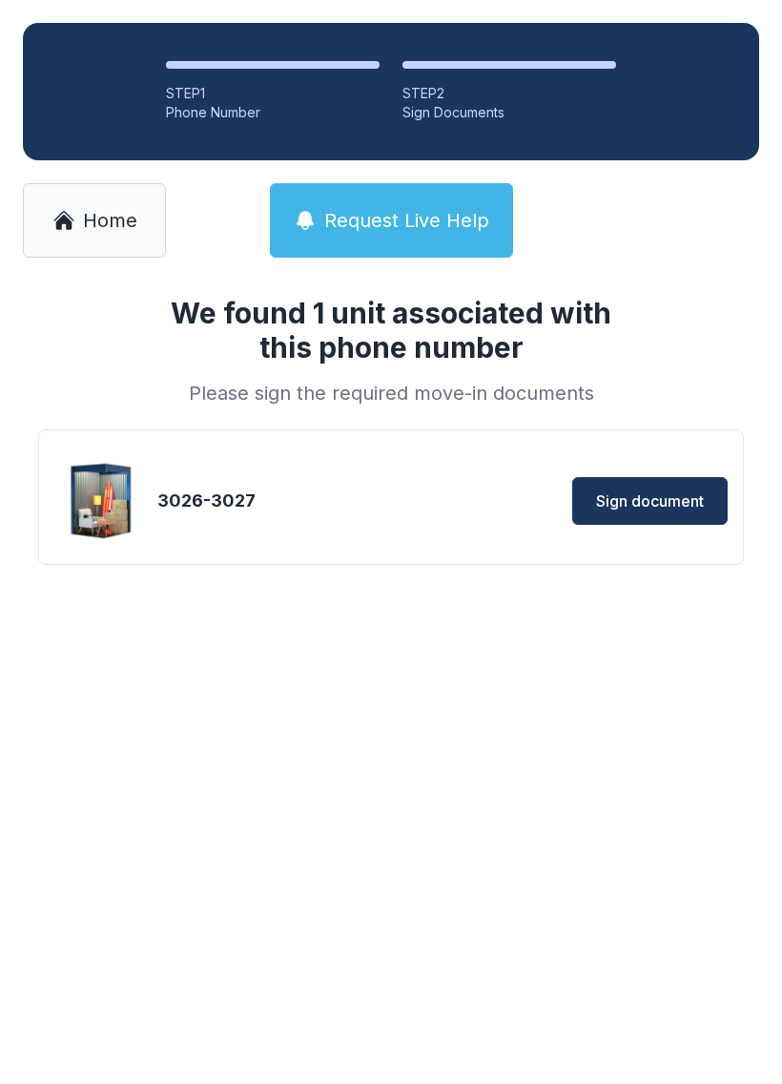
click at [572, 506] on button "Sign document" at bounding box center [649, 501] width 155 height 48
click at [375, 546] on div "3026-3027 Sign document" at bounding box center [390, 500] width 673 height 95
click at [374, 545] on div "3026-3027 Sign document" at bounding box center [390, 500] width 673 height 95
click at [509, 502] on div "Sign document" at bounding box center [561, 501] width 334 height 48
click at [651, 496] on span "Sign document" at bounding box center [650, 500] width 108 height 23
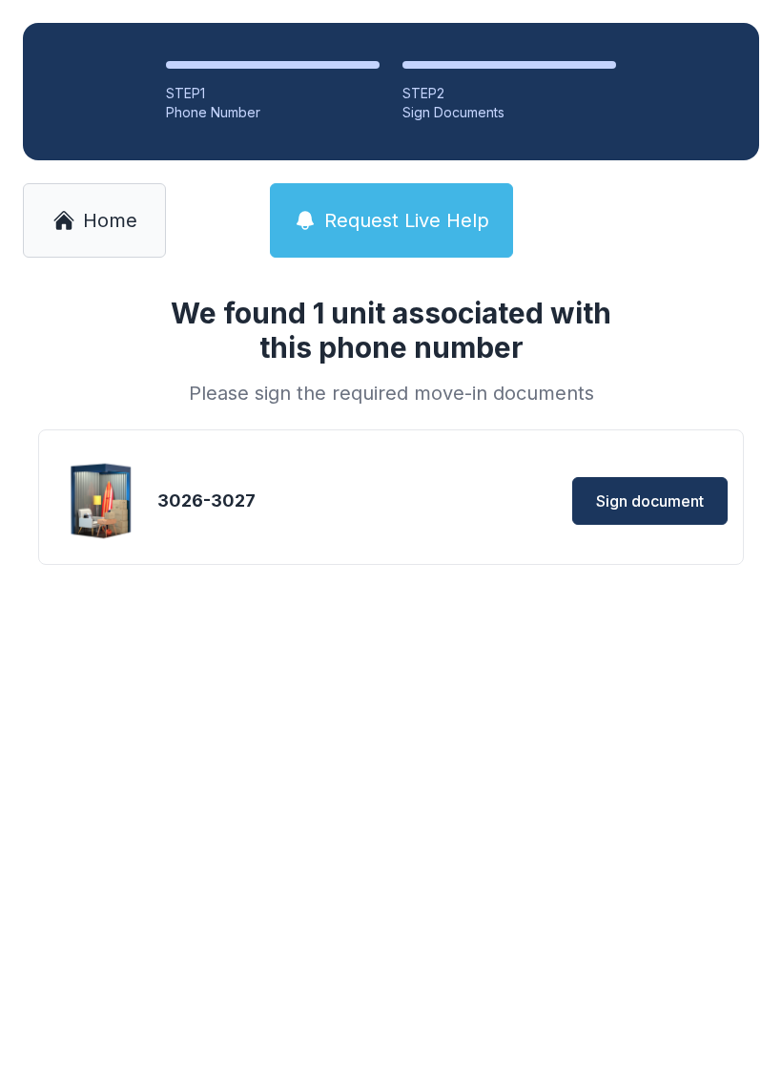
click at [152, 208] on link "Home" at bounding box center [94, 220] width 143 height 74
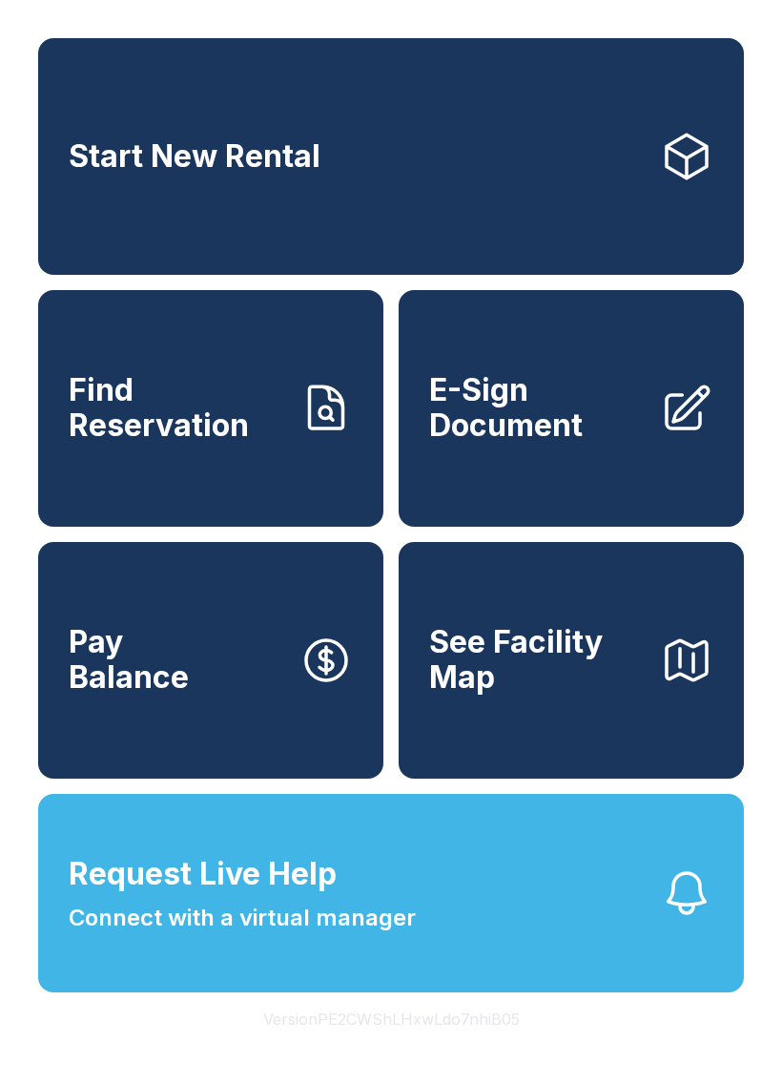
click at [477, 982] on button "Request Live Help Connect with a virtual manager" at bounding box center [391, 893] width 706 height 198
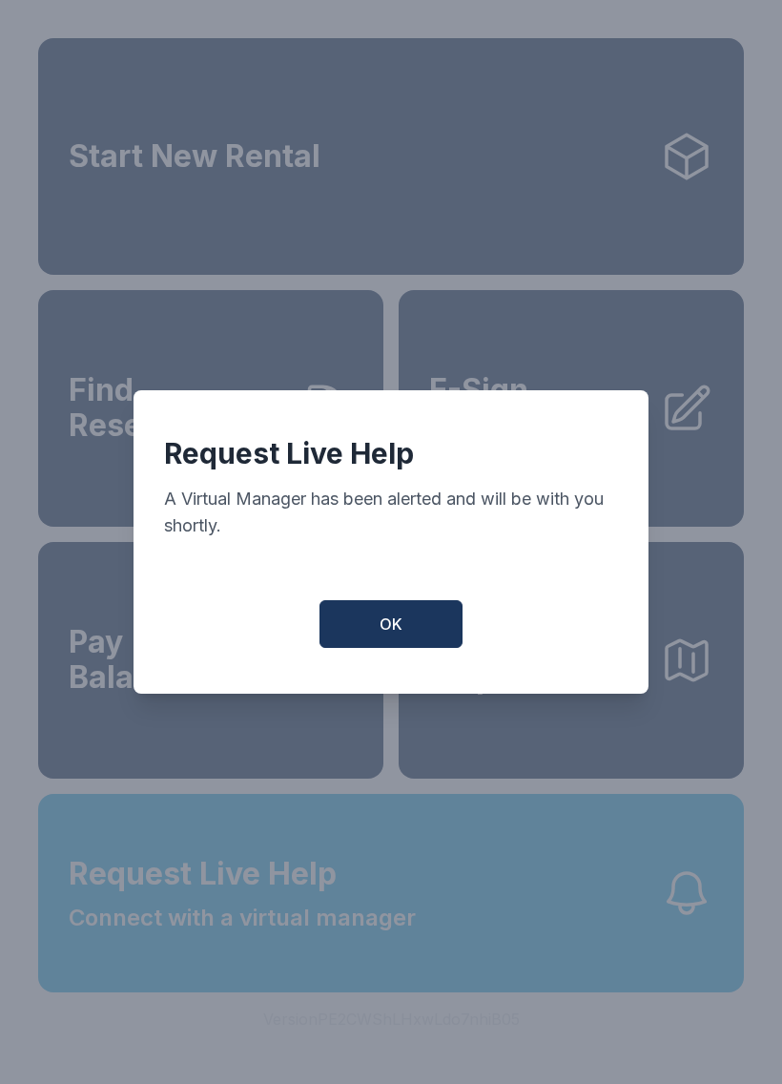
click at [365, 604] on div "Request Live Help A Virtual Manager has been alerted and will be with you short…" at bounding box center [391, 541] width 515 height 303
click at [349, 621] on button "OK" at bounding box center [391, 624] width 143 height 48
